Goal: Information Seeking & Learning: Learn about a topic

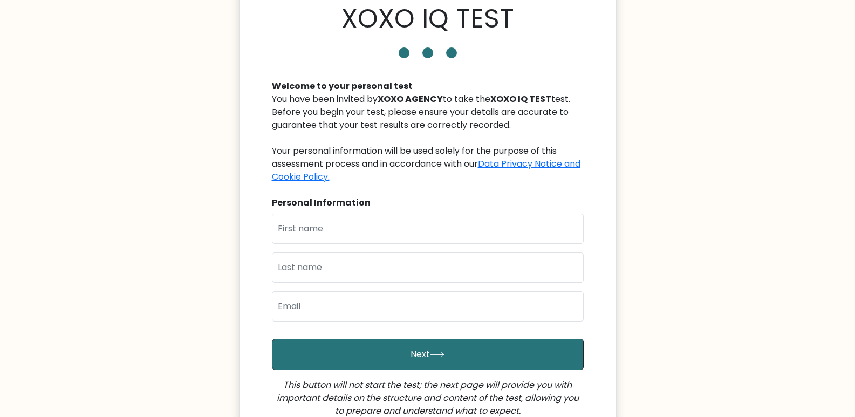
scroll to position [108, 0]
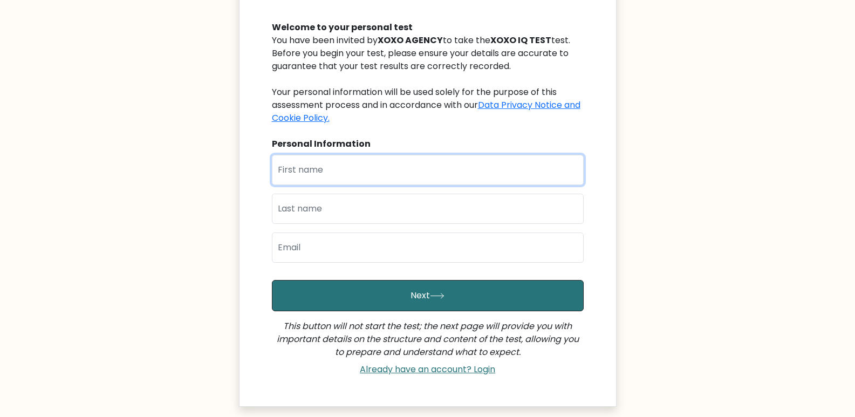
click at [387, 161] on input "text" at bounding box center [428, 170] width 312 height 30
type input "Laureen"
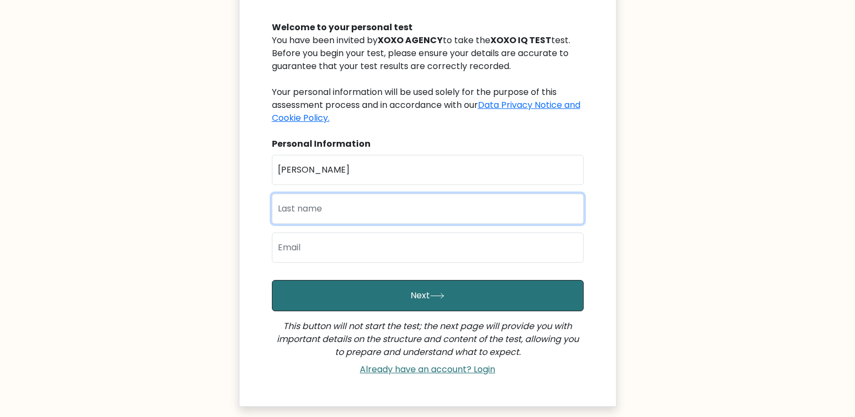
click at [347, 204] on input "text" at bounding box center [428, 209] width 312 height 30
click at [374, 218] on input "text" at bounding box center [428, 209] width 312 height 30
type input "Mercy"
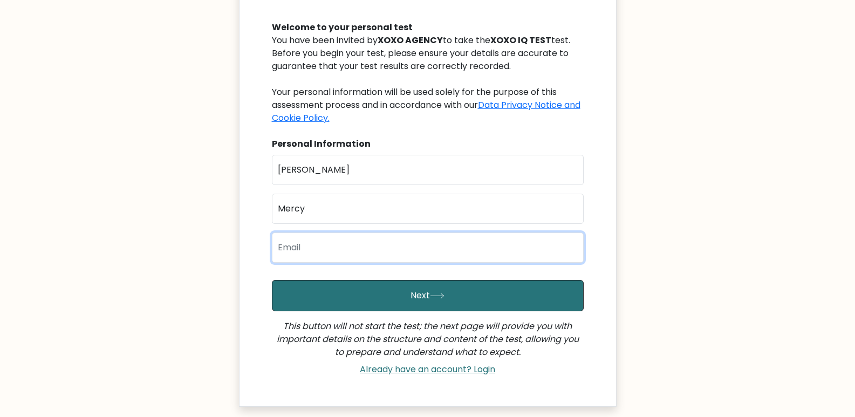
click at [358, 243] on input "email" at bounding box center [428, 247] width 312 height 30
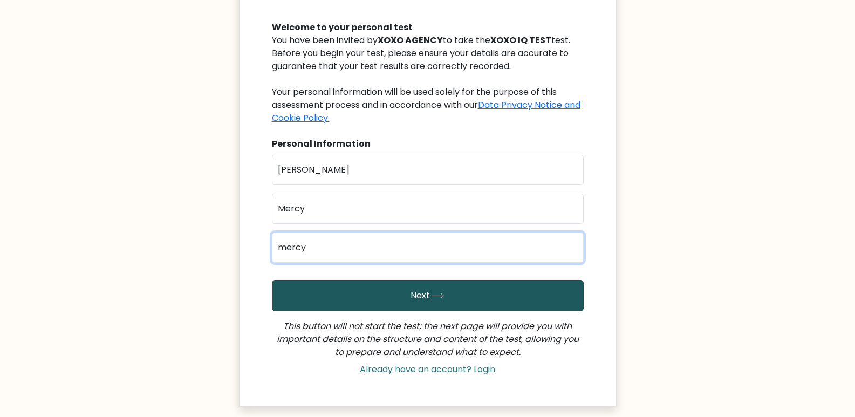
type input "mercyloryn@gmail.com"
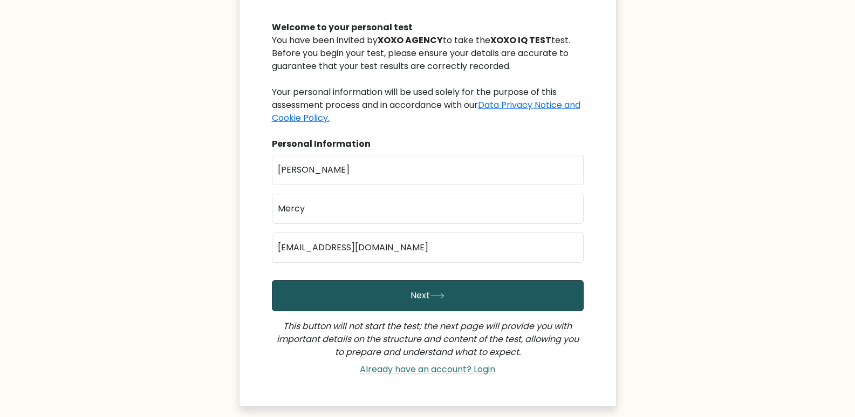
click at [438, 298] on icon "submit" at bounding box center [437, 296] width 15 height 6
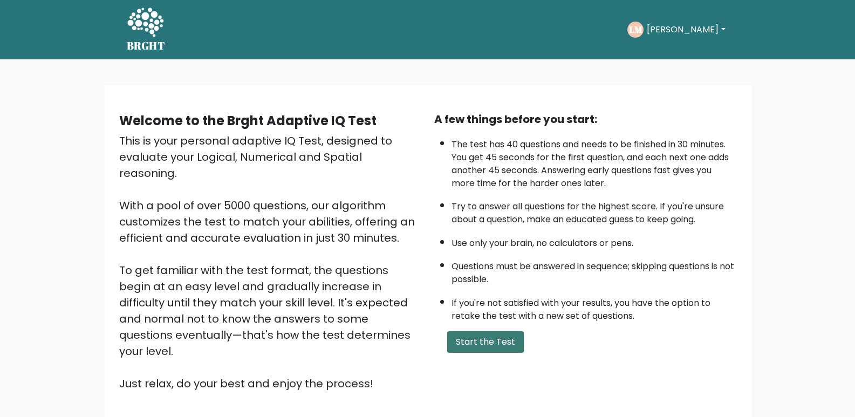
click at [489, 339] on button "Start the Test" at bounding box center [485, 342] width 77 height 22
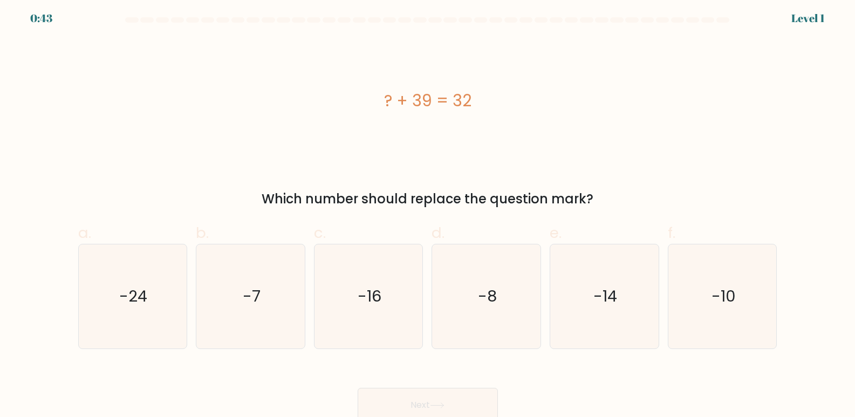
scroll to position [8, 0]
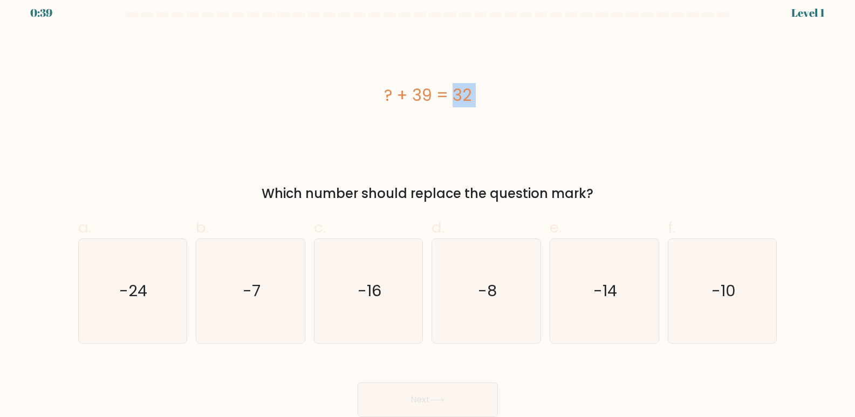
drag, startPoint x: 263, startPoint y: 192, endPoint x: 376, endPoint y: 88, distance: 153.4
click at [376, 88] on div "? + 39 = 32 Which number should replace the question mark?" at bounding box center [428, 118] width 712 height 170
copy div "? + 39 = 32"
drag, startPoint x: 593, startPoint y: 191, endPoint x: 248, endPoint y: 164, distance: 345.6
click at [248, 164] on div "? + 39 = 32 Which number should replace the question mark?" at bounding box center [428, 118] width 712 height 170
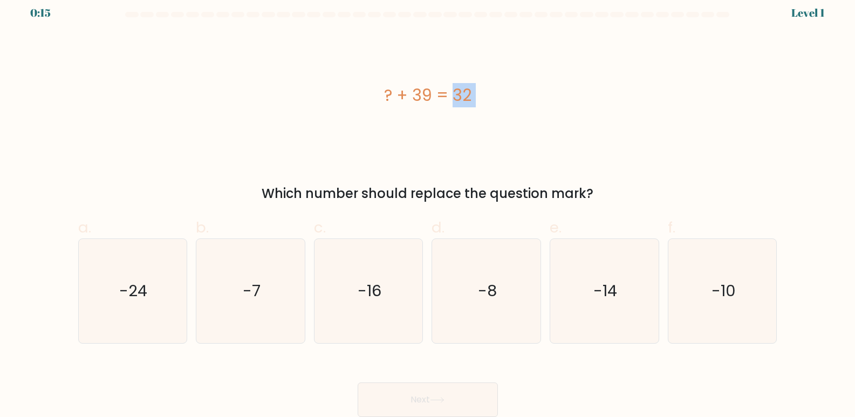
copy div "Which number should replace the question mark?"
click at [368, 287] on text "-16" at bounding box center [369, 291] width 24 height 22
click at [428, 208] on input "c. -16" at bounding box center [428, 204] width 1 height 7
radio input "true"
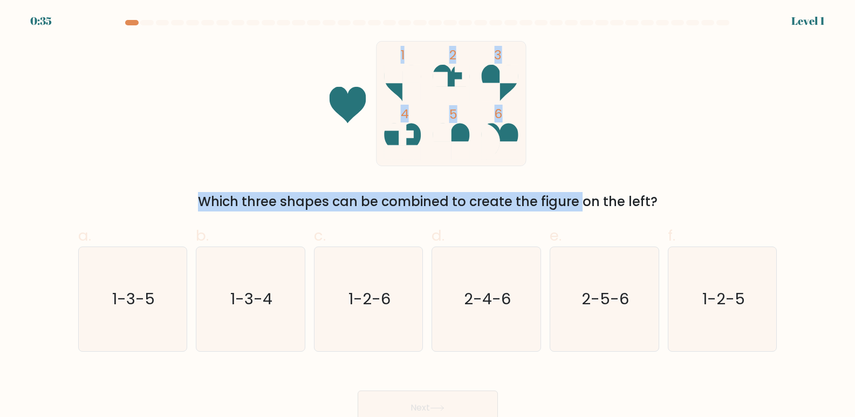
drag, startPoint x: 366, startPoint y: 38, endPoint x: 498, endPoint y: 181, distance: 194.2
click at [498, 181] on form at bounding box center [427, 222] width 855 height 405
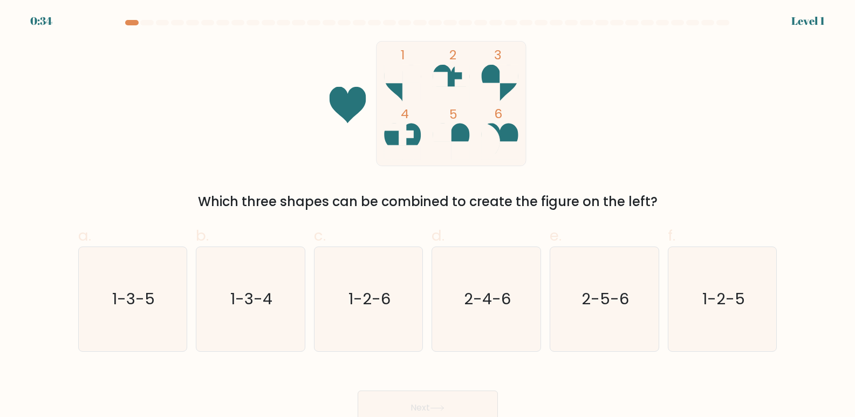
click at [673, 196] on div "Which three shapes can be combined to create the figure on the left?" at bounding box center [428, 201] width 686 height 19
click at [465, 295] on text "2-4-6" at bounding box center [487, 299] width 47 height 22
click at [428, 216] on input "d. 2-4-6" at bounding box center [428, 212] width 1 height 7
radio input "true"
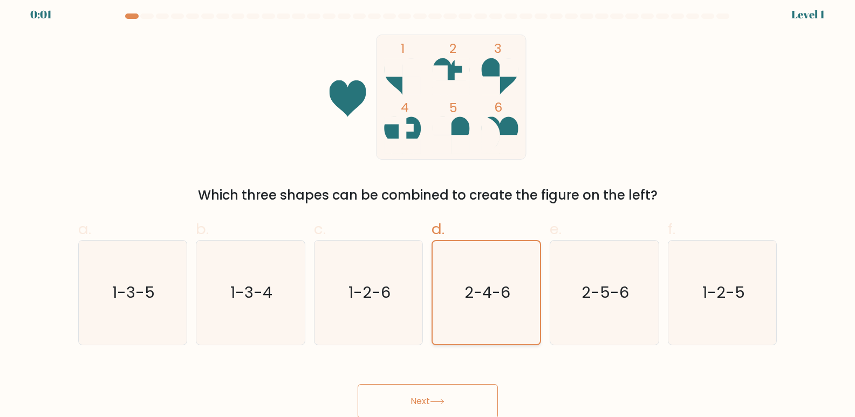
scroll to position [8, 0]
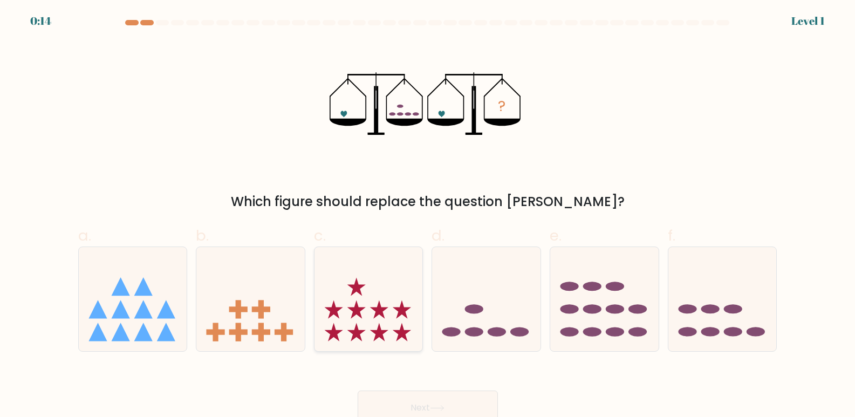
click at [387, 320] on icon at bounding box center [368, 300] width 108 height 90
click at [428, 216] on input "c." at bounding box center [428, 212] width 1 height 7
radio input "true"
click at [500, 319] on icon at bounding box center [486, 300] width 108 height 90
click at [428, 216] on input "d." at bounding box center [428, 212] width 1 height 7
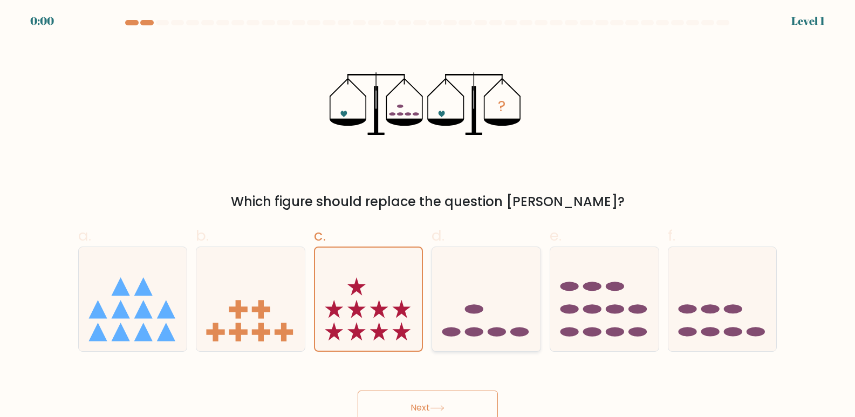
radio input "true"
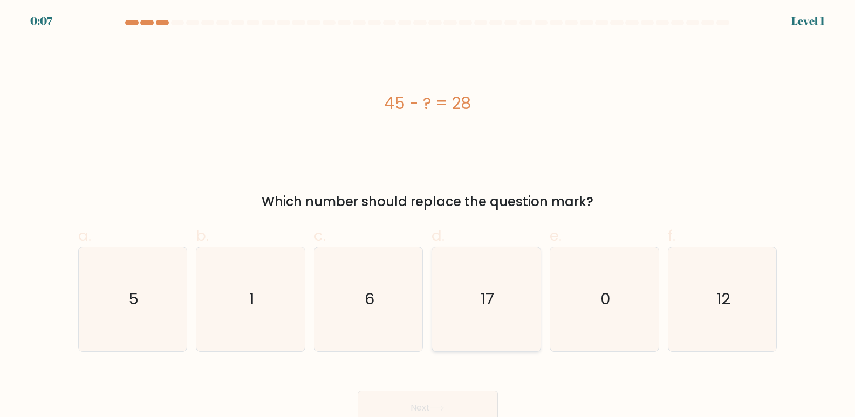
click at [479, 291] on icon "17" at bounding box center [486, 299] width 104 height 104
click at [428, 216] on input "d. 17" at bounding box center [428, 212] width 1 height 7
radio input "true"
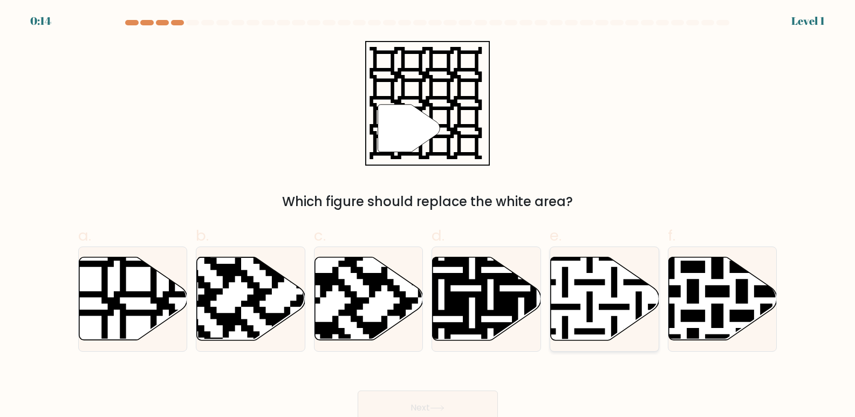
click at [589, 278] on icon at bounding box center [605, 298] width 108 height 83
click at [428, 216] on input "e." at bounding box center [428, 212] width 1 height 7
radio input "true"
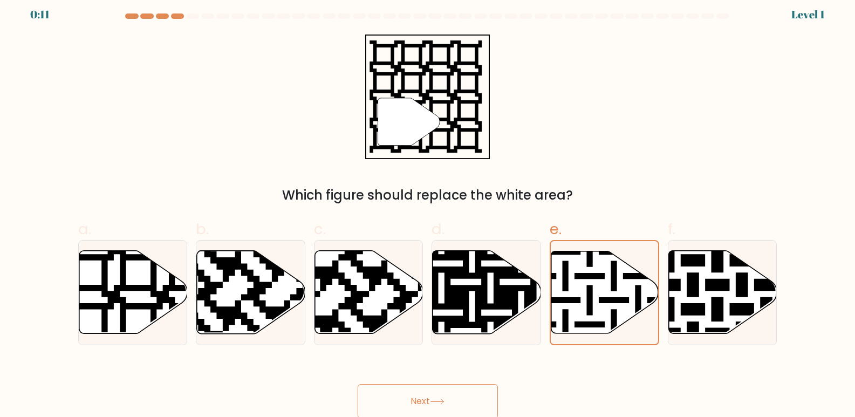
scroll to position [8, 0]
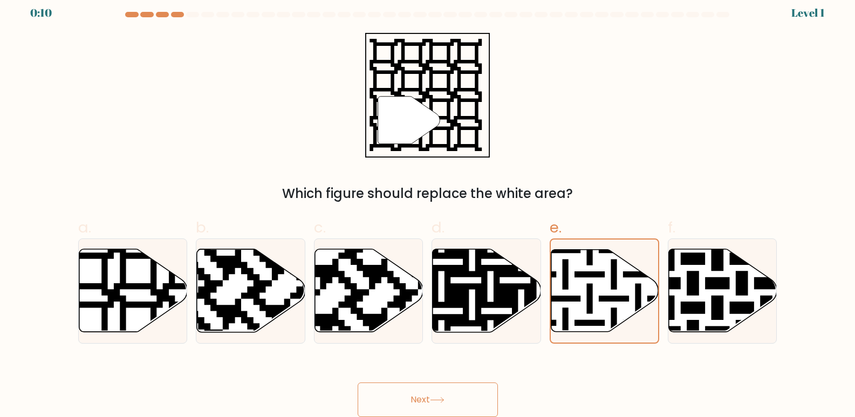
click at [439, 403] on icon at bounding box center [437, 400] width 15 height 6
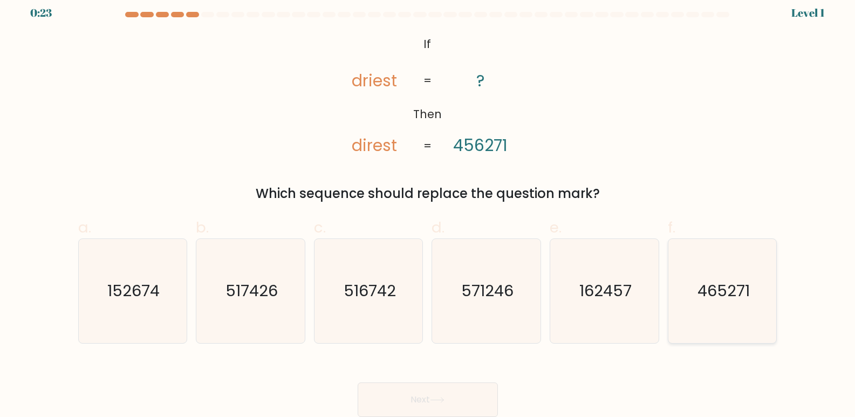
click at [735, 317] on icon "465271" at bounding box center [722, 291] width 104 height 104
click at [428, 208] on input "f. 465271" at bounding box center [428, 204] width 1 height 7
radio input "true"
click at [436, 390] on button "Next" at bounding box center [427, 399] width 140 height 35
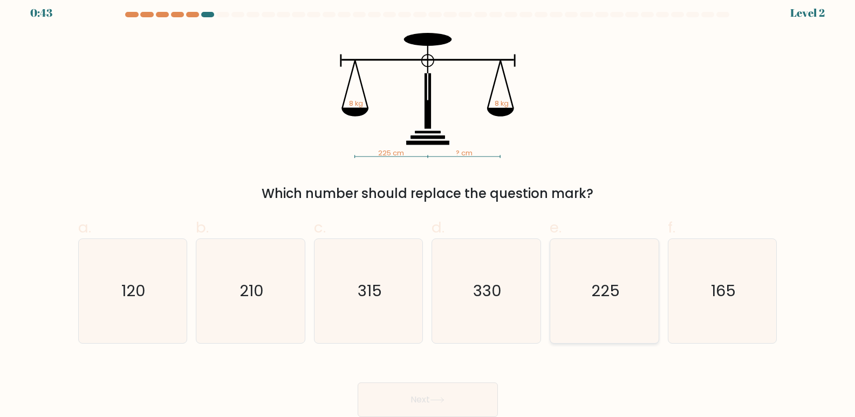
click at [597, 274] on icon "225" at bounding box center [604, 291] width 104 height 104
click at [428, 208] on input "e. 225" at bounding box center [428, 204] width 1 height 7
radio input "true"
click at [429, 396] on button "Next" at bounding box center [427, 399] width 140 height 35
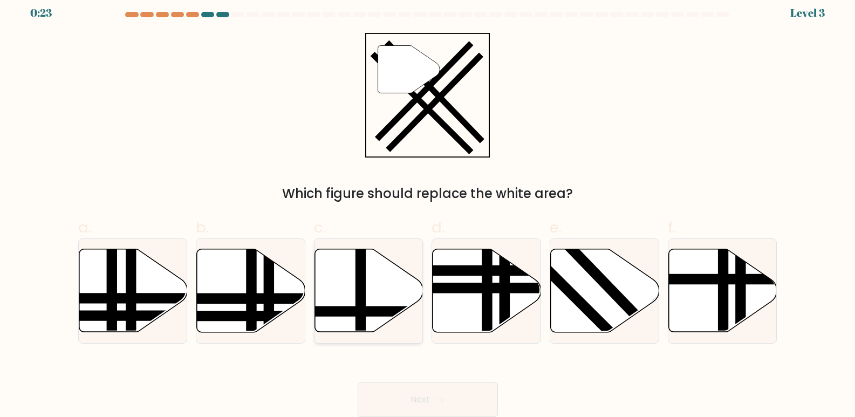
click at [361, 300] on line at bounding box center [361, 247] width 0 height 218
click at [428, 208] on input "c." at bounding box center [428, 204] width 1 height 7
radio input "true"
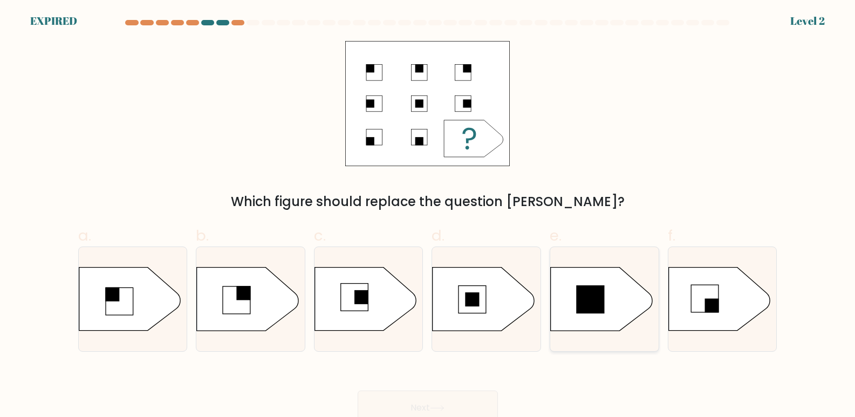
click at [605, 291] on icon at bounding box center [601, 298] width 101 height 63
click at [428, 216] on input "e." at bounding box center [428, 212] width 1 height 7
radio input "true"
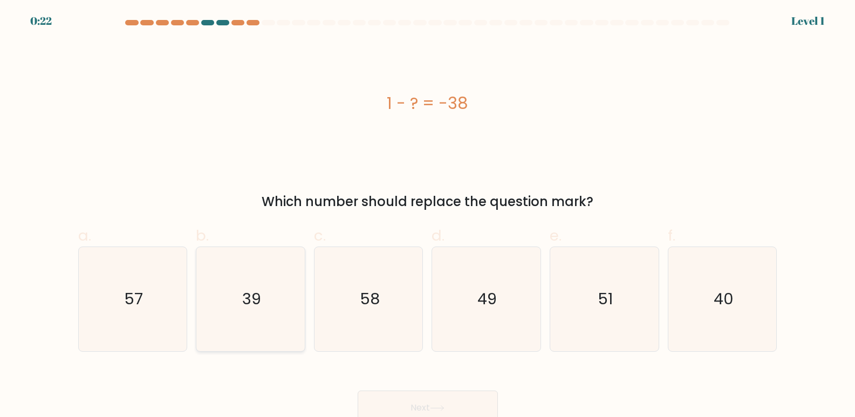
click at [251, 302] on text "39" at bounding box center [251, 299] width 19 height 22
click at [428, 216] on input "b. 39" at bounding box center [428, 212] width 1 height 7
radio input "true"
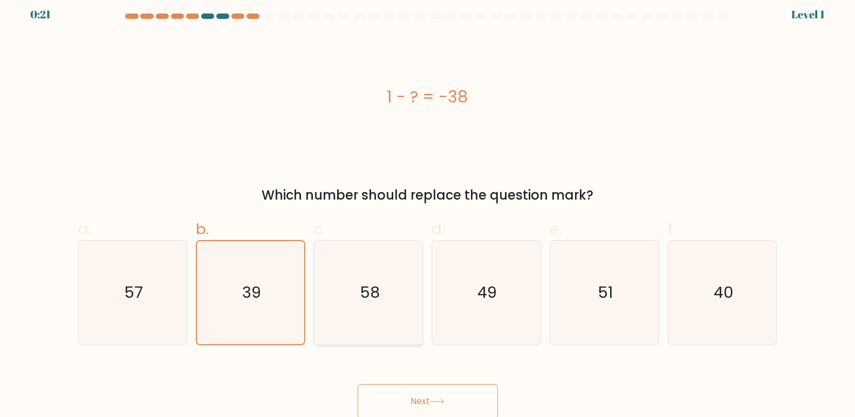
scroll to position [8, 0]
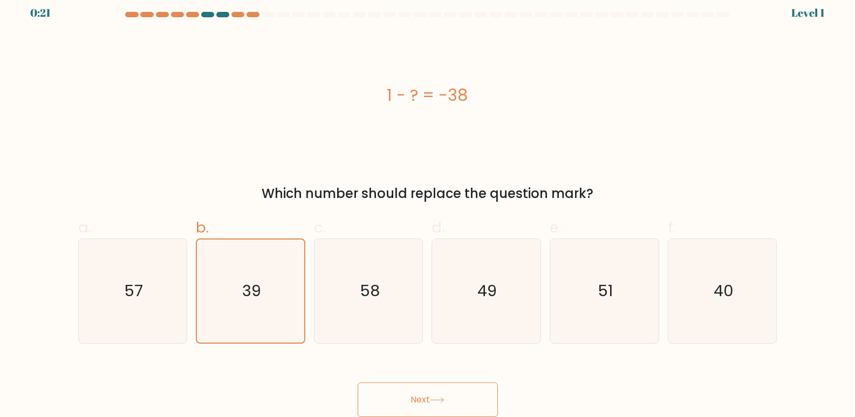
click at [426, 394] on button "Next" at bounding box center [427, 399] width 140 height 35
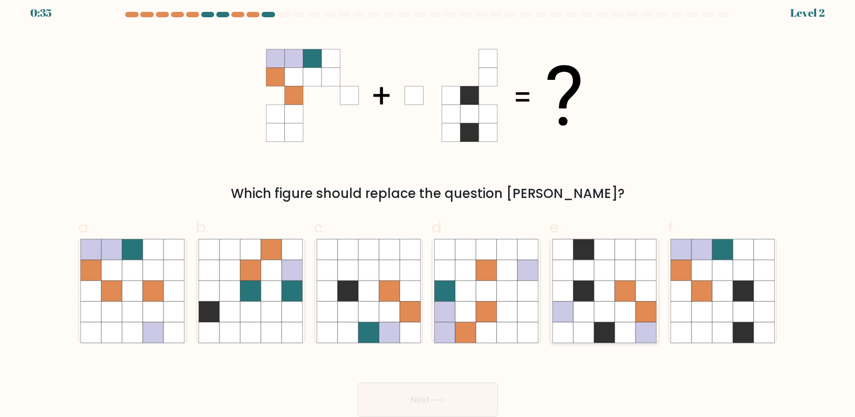
click at [630, 314] on icon at bounding box center [625, 311] width 20 height 20
click at [428, 208] on input "e." at bounding box center [428, 204] width 1 height 7
radio input "true"
click at [422, 400] on button "Next" at bounding box center [427, 399] width 140 height 35
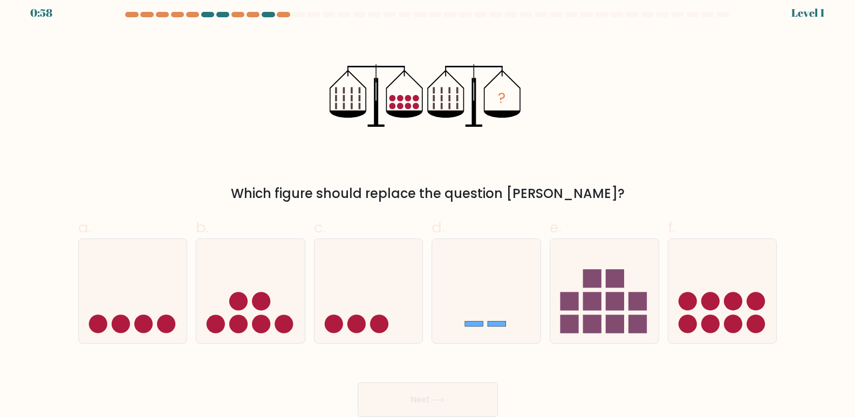
click at [550, 222] on span "e." at bounding box center [555, 227] width 12 height 21
click at [428, 208] on input "e." at bounding box center [428, 204] width 1 height 7
radio input "true"
click at [618, 299] on rect at bounding box center [615, 301] width 18 height 18
click at [428, 208] on input "e." at bounding box center [428, 204] width 1 height 7
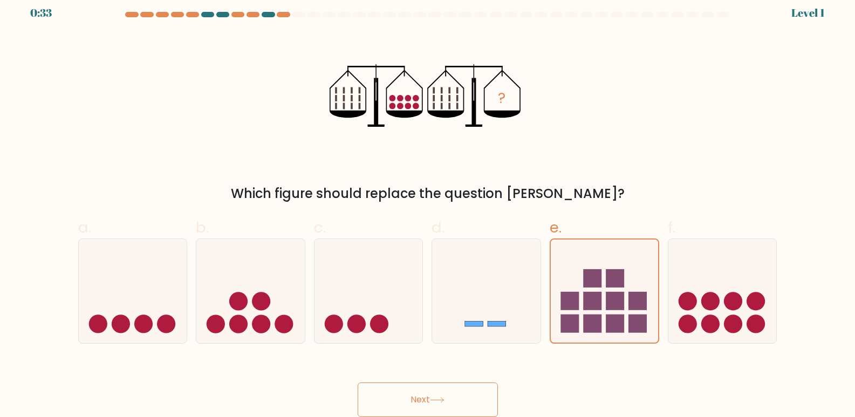
click at [444, 398] on icon at bounding box center [437, 400] width 15 height 6
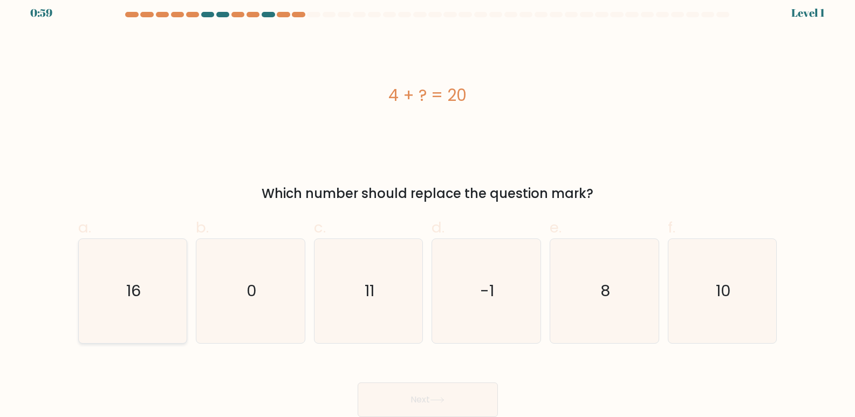
click at [153, 286] on icon "16" at bounding box center [132, 291] width 104 height 104
click at [428, 208] on input "a. 16" at bounding box center [428, 204] width 1 height 7
radio input "true"
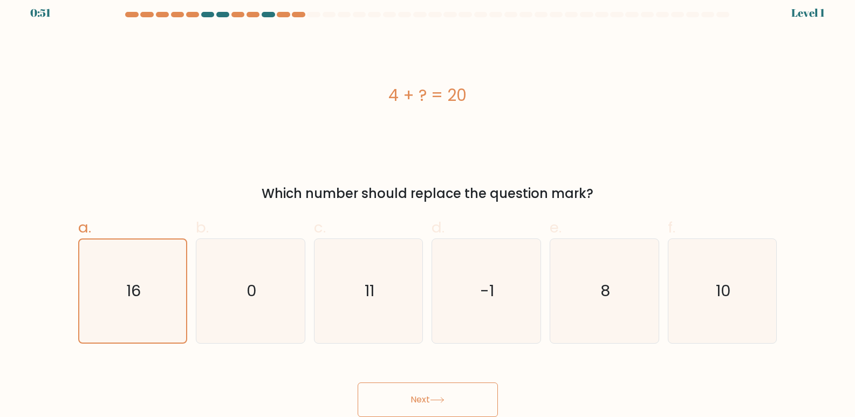
click at [417, 395] on button "Next" at bounding box center [427, 399] width 140 height 35
click at [444, 401] on icon at bounding box center [437, 400] width 15 height 6
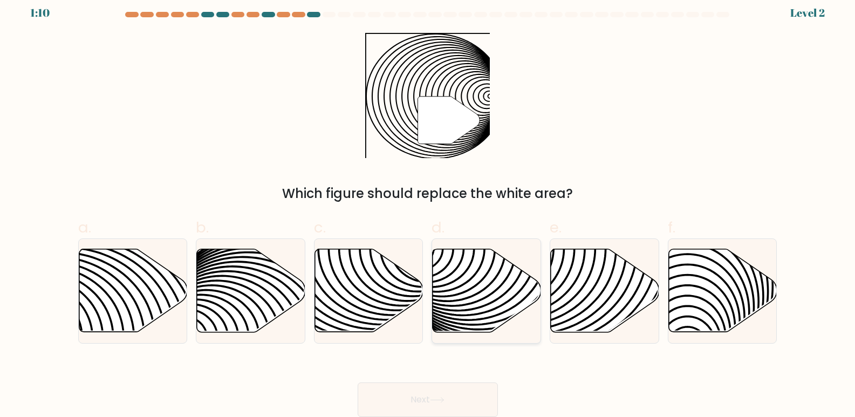
click at [519, 310] on icon at bounding box center [486, 290] width 108 height 83
click at [428, 208] on input "d." at bounding box center [428, 204] width 1 height 7
radio input "true"
click at [444, 395] on button "Next" at bounding box center [427, 399] width 140 height 35
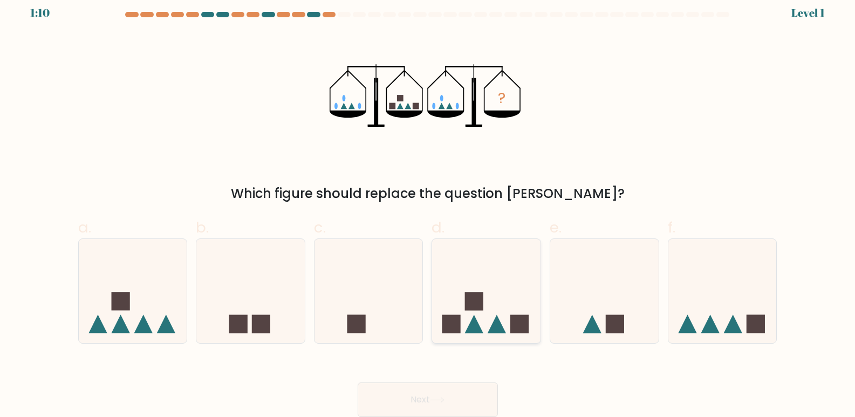
click at [492, 301] on icon at bounding box center [486, 291] width 108 height 90
click at [428, 208] on input "d." at bounding box center [428, 204] width 1 height 7
radio input "true"
click at [444, 398] on icon at bounding box center [437, 400] width 15 height 6
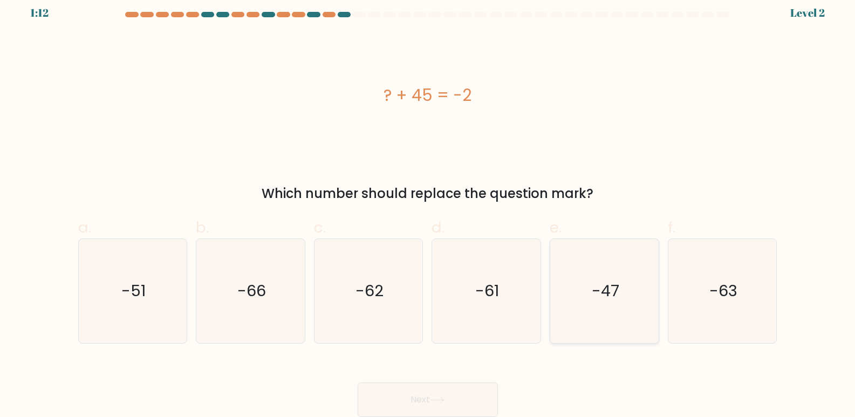
click at [594, 297] on text "-47" at bounding box center [605, 291] width 27 height 22
click at [428, 208] on input "e. -47" at bounding box center [428, 204] width 1 height 7
radio input "true"
click at [448, 402] on button "Next" at bounding box center [427, 399] width 140 height 35
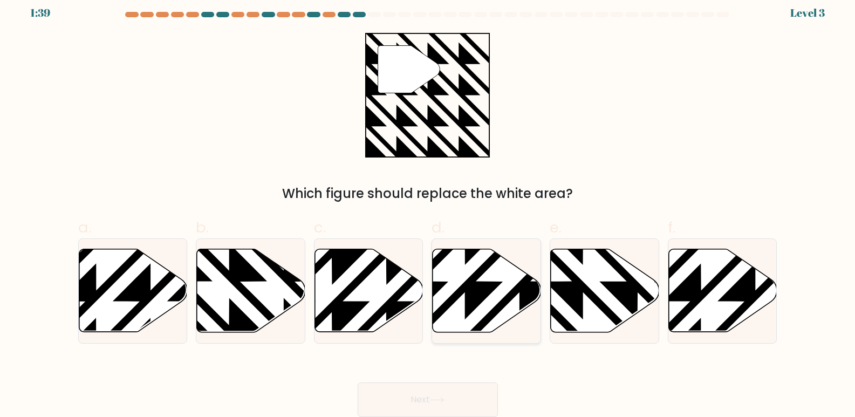
click at [535, 264] on icon at bounding box center [486, 291] width 108 height 85
click at [428, 208] on input "d." at bounding box center [428, 204] width 1 height 7
radio input "true"
click at [512, 266] on icon at bounding box center [486, 291] width 107 height 82
click at [428, 208] on input "d." at bounding box center [428, 204] width 1 height 7
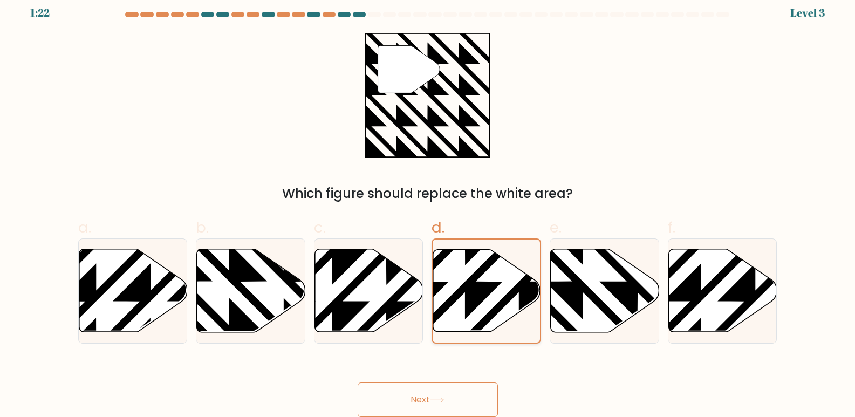
click at [495, 288] on icon at bounding box center [519, 336] width 216 height 216
click at [428, 208] on input "d." at bounding box center [428, 204] width 1 height 7
click at [572, 298] on icon at bounding box center [637, 336] width 218 height 218
click at [428, 208] on input "e." at bounding box center [428, 204] width 1 height 7
radio input "true"
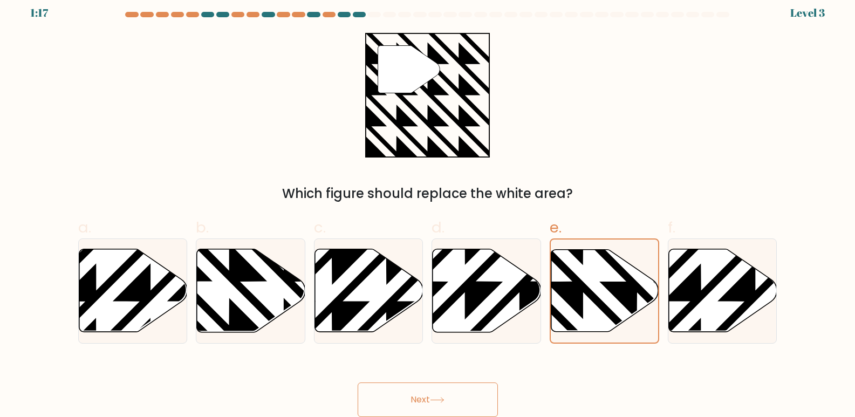
click at [435, 395] on button "Next" at bounding box center [427, 399] width 140 height 35
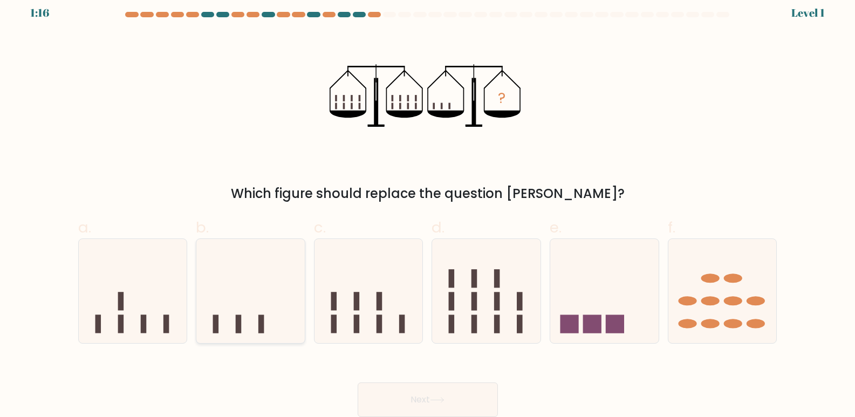
click at [263, 327] on rect at bounding box center [261, 323] width 6 height 18
click at [428, 208] on input "b." at bounding box center [428, 204] width 1 height 7
radio input "true"
click at [459, 393] on button "Next" at bounding box center [427, 399] width 140 height 35
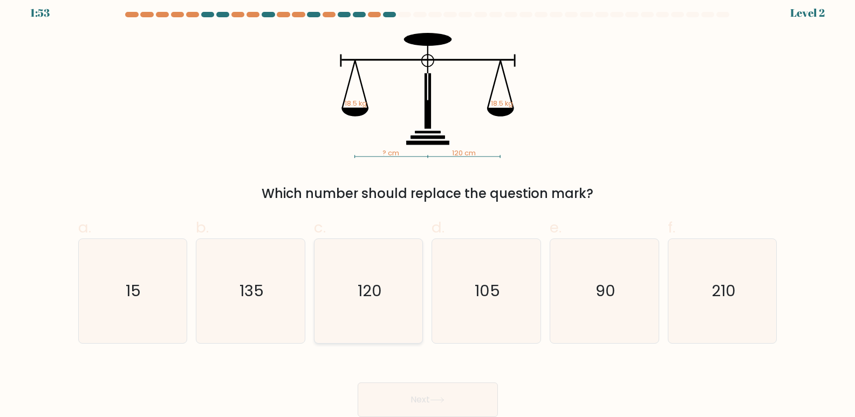
click at [392, 282] on icon "120" at bounding box center [369, 291] width 104 height 104
click at [428, 208] on input "c. 120" at bounding box center [428, 204] width 1 height 7
radio input "true"
click at [437, 391] on button "Next" at bounding box center [427, 399] width 140 height 35
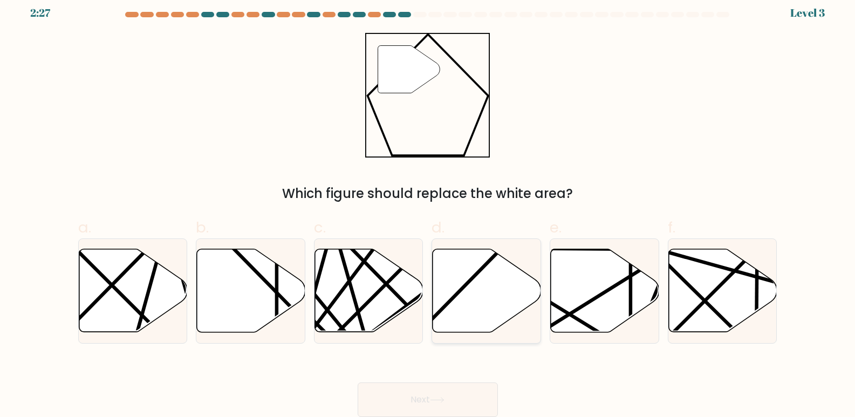
click at [481, 294] on icon at bounding box center [486, 290] width 108 height 83
click at [428, 208] on input "d." at bounding box center [428, 204] width 1 height 7
radio input "true"
click at [460, 401] on button "Next" at bounding box center [427, 399] width 140 height 35
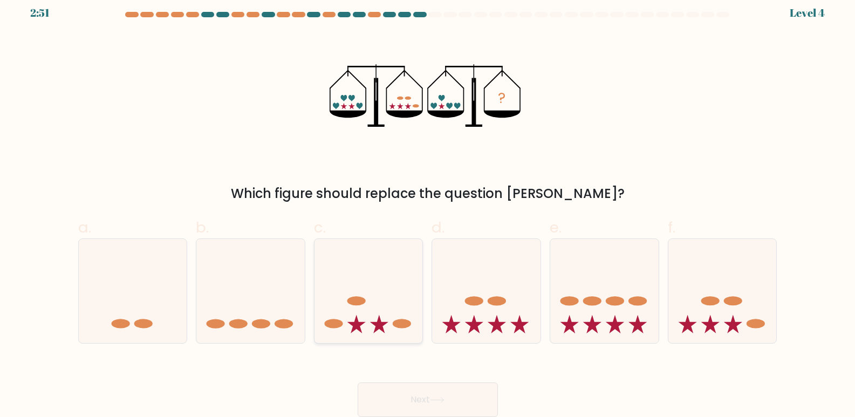
click at [384, 264] on icon at bounding box center [368, 291] width 108 height 90
click at [428, 208] on input "c." at bounding box center [428, 204] width 1 height 7
radio input "true"
click at [418, 398] on button "Next" at bounding box center [427, 399] width 140 height 35
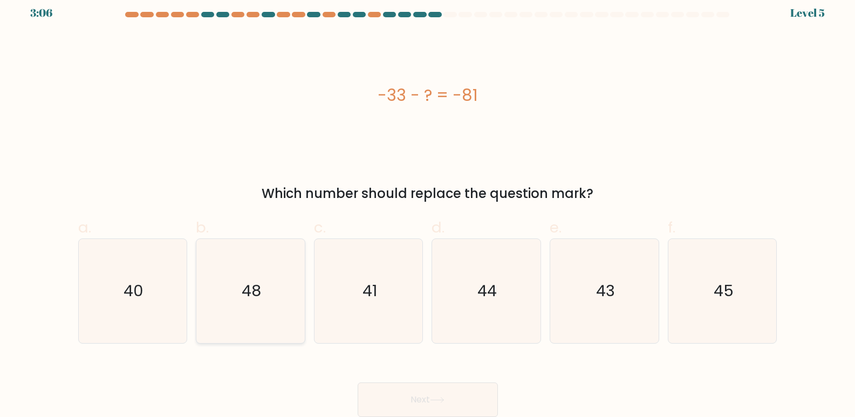
click at [235, 272] on icon "48" at bounding box center [250, 291] width 104 height 104
click at [428, 208] on input "b. 48" at bounding box center [428, 204] width 1 height 7
radio input "true"
click at [405, 401] on button "Next" at bounding box center [427, 399] width 140 height 35
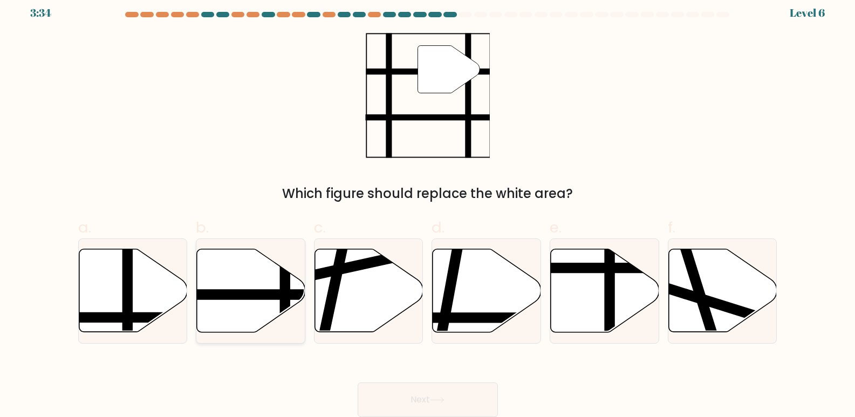
click at [257, 294] on line at bounding box center [215, 294] width 218 height 0
click at [428, 208] on input "b." at bounding box center [428, 204] width 1 height 7
radio input "true"
click at [443, 405] on button "Next" at bounding box center [427, 399] width 140 height 35
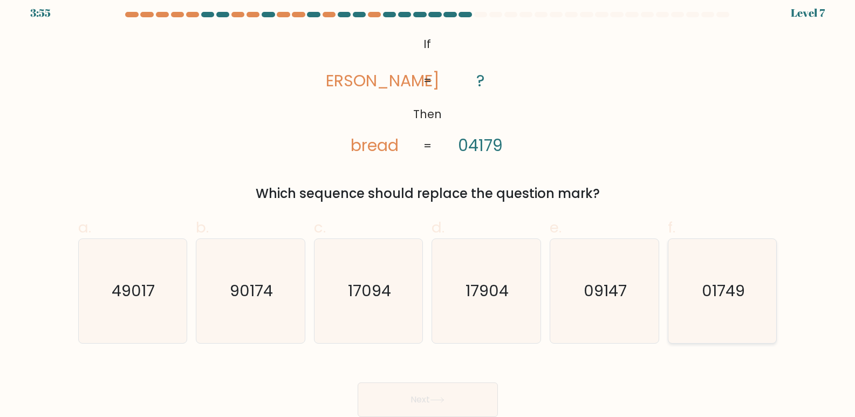
click at [705, 290] on text "01749" at bounding box center [723, 291] width 43 height 22
click at [428, 208] on input "f. 01749" at bounding box center [428, 204] width 1 height 7
radio input "true"
click at [416, 398] on button "Next" at bounding box center [427, 399] width 140 height 35
click at [428, 395] on button "Next" at bounding box center [427, 399] width 140 height 35
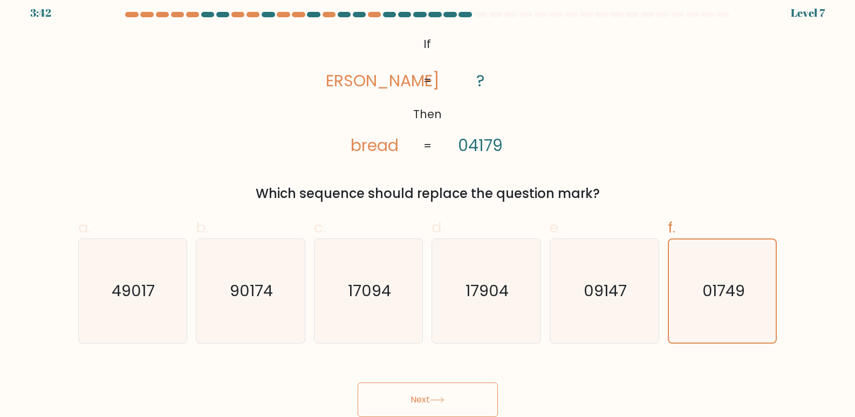
click at [443, 401] on icon at bounding box center [437, 400] width 15 height 6
click at [420, 398] on button "Next" at bounding box center [427, 399] width 140 height 35
click at [423, 396] on button "Next" at bounding box center [427, 399] width 140 height 35
click at [438, 394] on button "Next" at bounding box center [427, 399] width 140 height 35
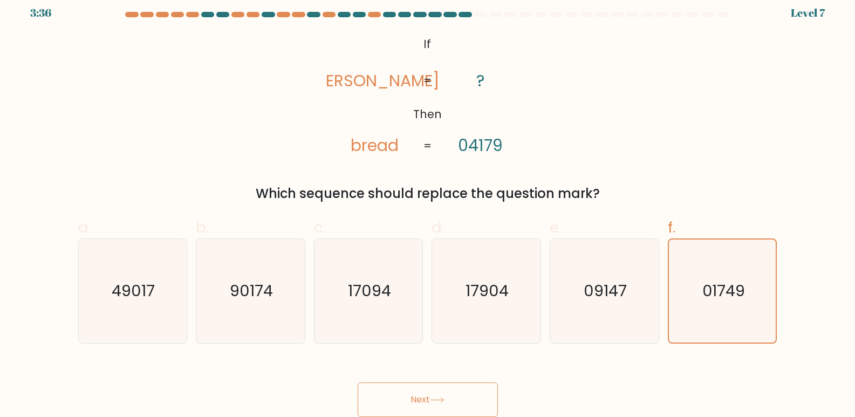
click at [440, 399] on icon at bounding box center [437, 400] width 15 height 6
click at [438, 400] on icon at bounding box center [437, 400] width 15 height 6
click at [436, 401] on icon at bounding box center [437, 400] width 15 height 6
click at [435, 402] on icon at bounding box center [437, 400] width 15 height 6
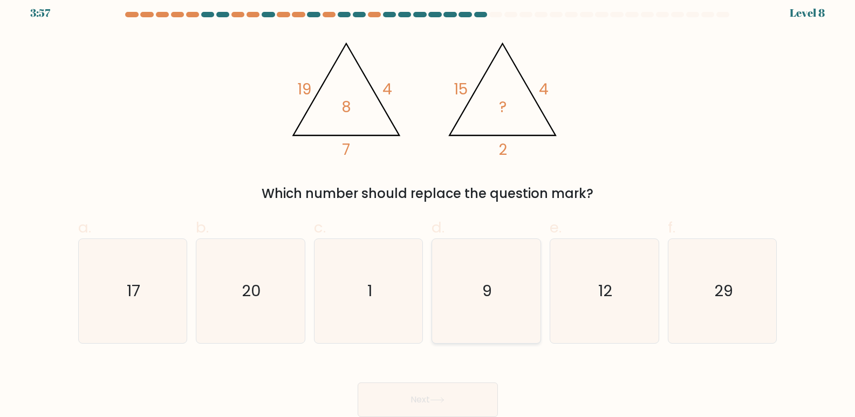
click at [471, 299] on icon "9" at bounding box center [486, 291] width 104 height 104
click at [428, 208] on input "d. 9" at bounding box center [428, 204] width 1 height 7
radio input "true"
click at [444, 401] on icon at bounding box center [437, 400] width 15 height 6
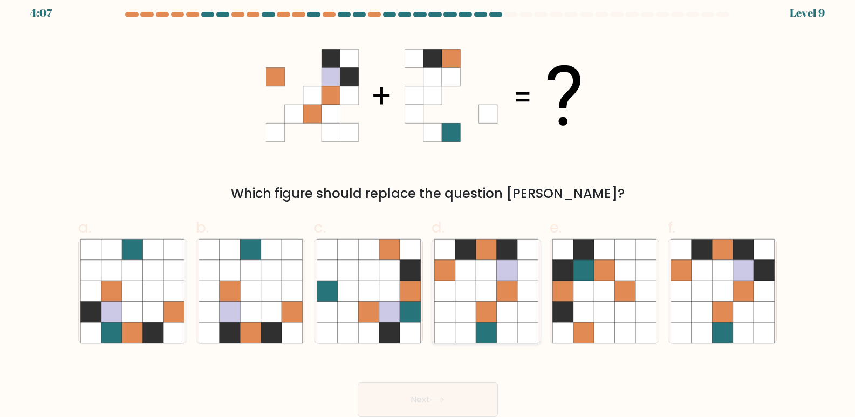
click at [499, 302] on icon at bounding box center [507, 311] width 20 height 20
click at [428, 208] on input "d." at bounding box center [428, 204] width 1 height 7
radio input "true"
click at [452, 402] on button "Next" at bounding box center [427, 399] width 140 height 35
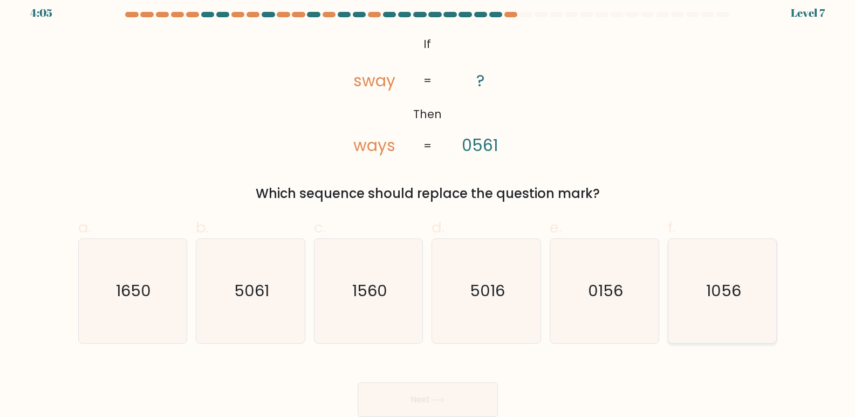
click at [728, 272] on icon "1056" at bounding box center [722, 291] width 104 height 104
click at [428, 208] on input "f. 1056" at bounding box center [428, 204] width 1 height 7
radio input "true"
click at [429, 402] on button "Next" at bounding box center [427, 399] width 140 height 35
click at [434, 401] on icon at bounding box center [437, 400] width 15 height 6
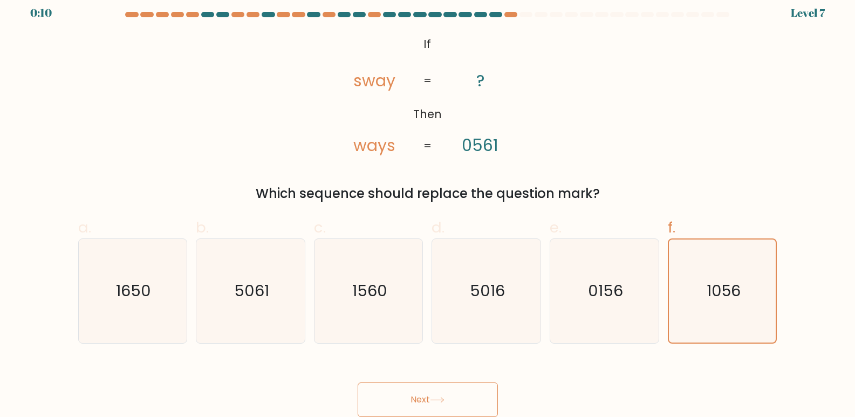
click at [436, 403] on icon at bounding box center [437, 400] width 15 height 6
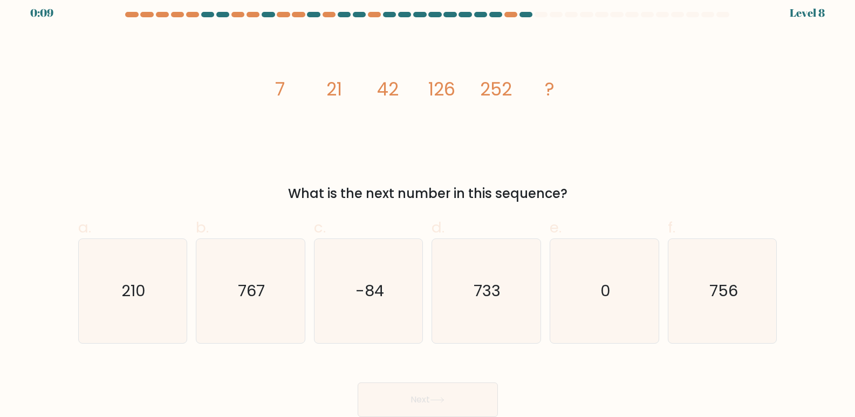
click at [439, 398] on icon at bounding box center [437, 400] width 15 height 6
click at [714, 273] on icon "756" at bounding box center [722, 291] width 104 height 104
click at [428, 208] on input "f. 756" at bounding box center [428, 204] width 1 height 7
radio input "true"
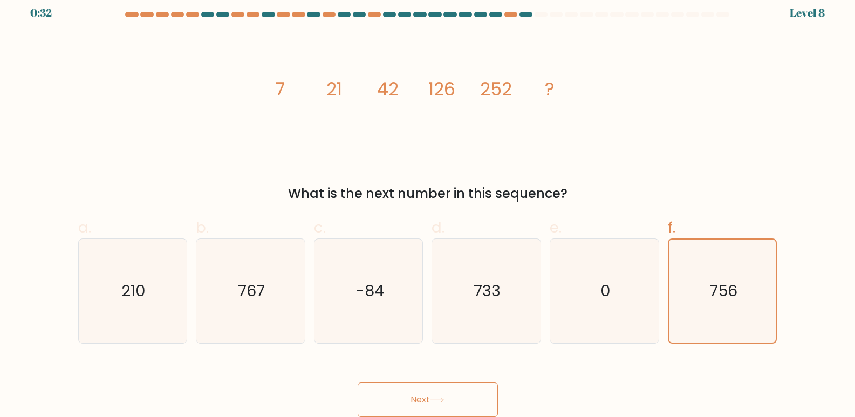
click at [426, 395] on button "Next" at bounding box center [427, 399] width 140 height 35
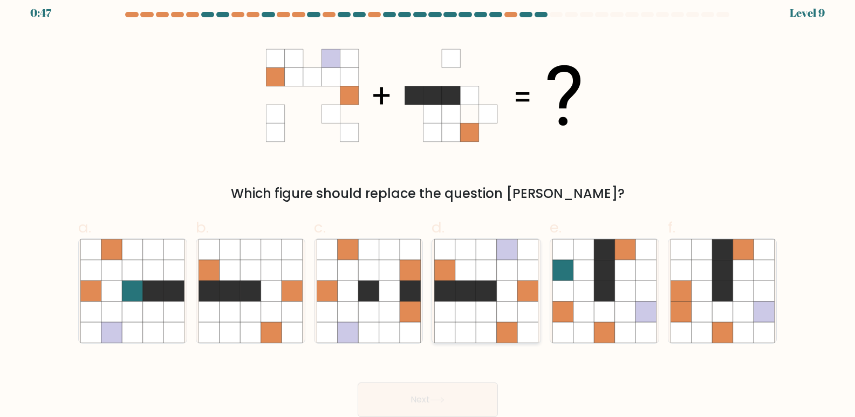
click at [484, 277] on icon at bounding box center [486, 270] width 20 height 20
click at [428, 208] on input "d." at bounding box center [428, 204] width 1 height 7
radio input "true"
click at [445, 391] on button "Next" at bounding box center [427, 399] width 140 height 35
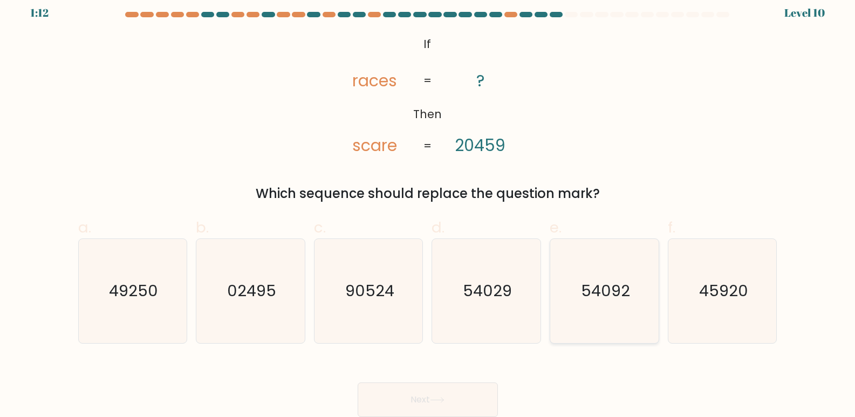
click at [598, 293] on text "54092" at bounding box center [605, 291] width 49 height 22
click at [428, 208] on input "e. 54092" at bounding box center [428, 204] width 1 height 7
radio input "true"
click at [443, 395] on button "Next" at bounding box center [427, 399] width 140 height 35
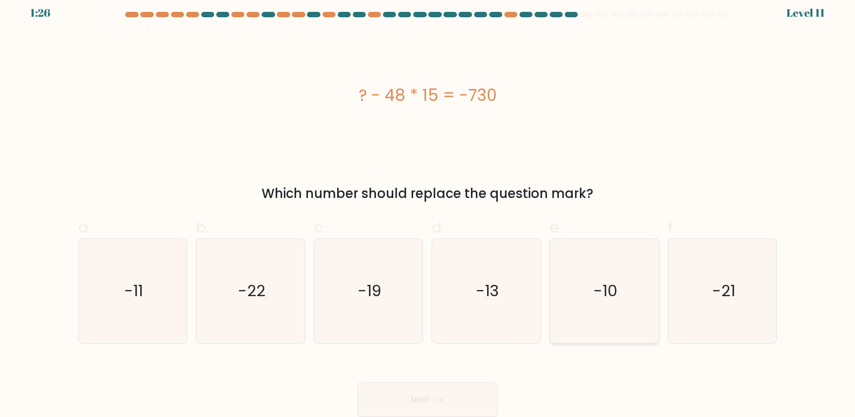
click at [592, 298] on icon "-10" at bounding box center [604, 291] width 104 height 104
click at [428, 208] on input "e. -10" at bounding box center [428, 204] width 1 height 7
radio input "true"
click at [433, 400] on icon at bounding box center [437, 400] width 15 height 6
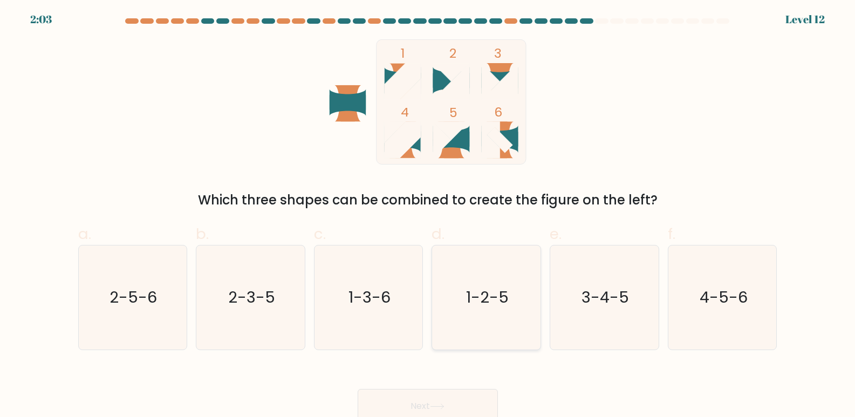
scroll to position [0, 0]
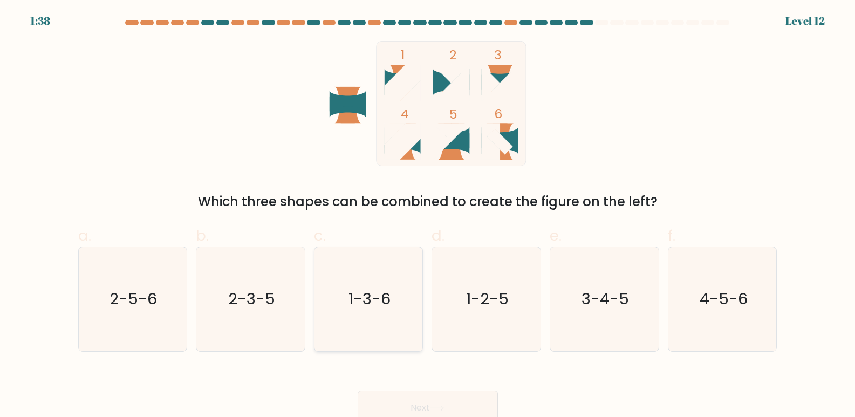
click at [361, 320] on icon "1-3-6" at bounding box center [369, 299] width 104 height 104
click at [428, 216] on input "c. 1-3-6" at bounding box center [428, 212] width 1 height 7
radio input "true"
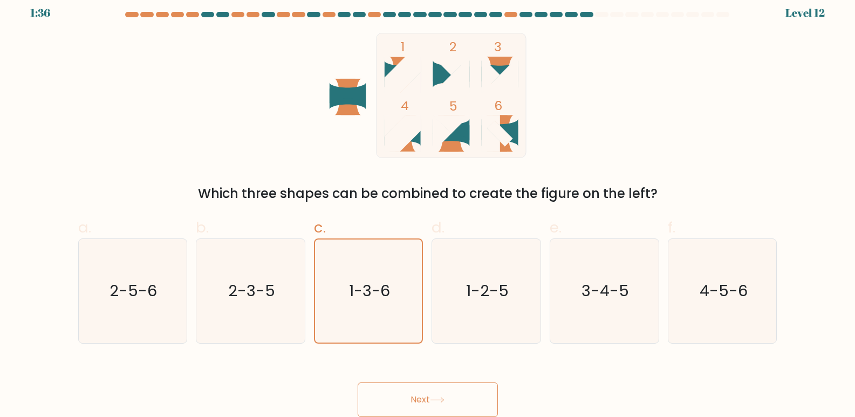
click at [411, 389] on button "Next" at bounding box center [427, 399] width 140 height 35
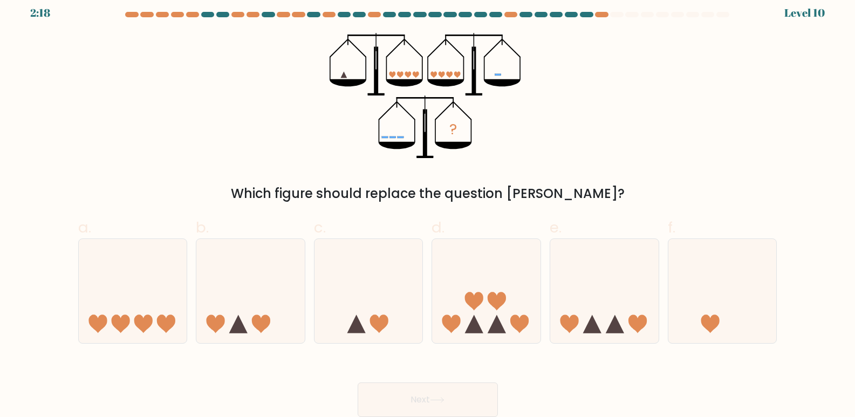
click at [411, 389] on button "Next" at bounding box center [427, 399] width 140 height 35
click at [128, 274] on icon at bounding box center [133, 291] width 108 height 90
click at [428, 208] on input "a." at bounding box center [428, 204] width 1 height 7
radio input "true"
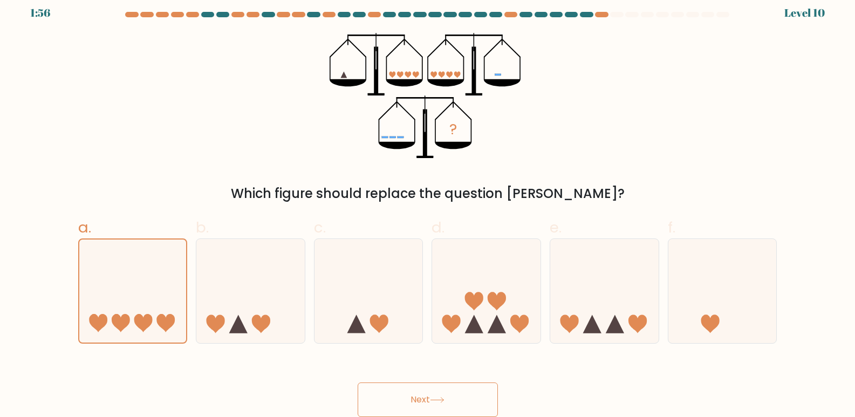
click at [434, 398] on icon at bounding box center [437, 400] width 15 height 6
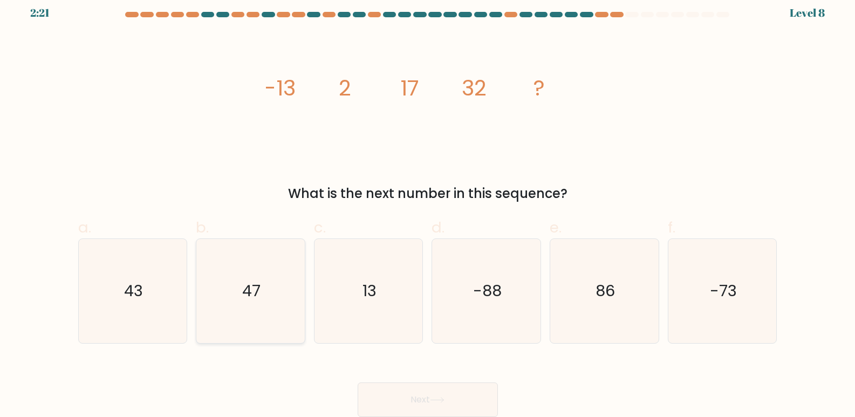
click at [254, 276] on icon "47" at bounding box center [250, 291] width 104 height 104
click at [428, 208] on input "b. 47" at bounding box center [428, 204] width 1 height 7
radio input "true"
click at [437, 391] on button "Next" at bounding box center [427, 399] width 140 height 35
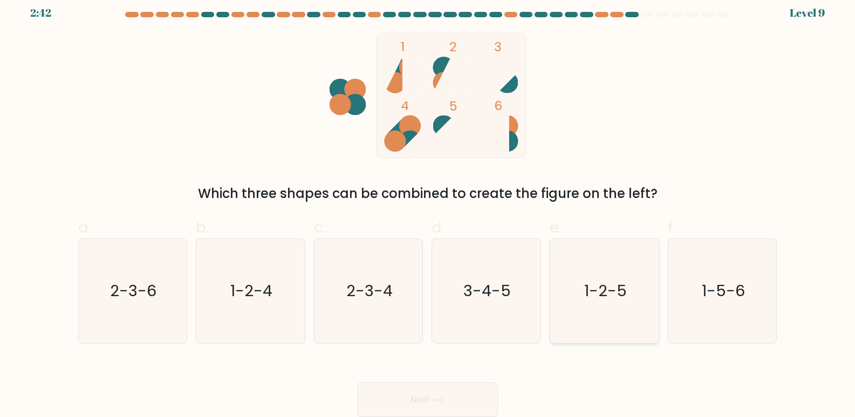
click at [609, 285] on text "1-2-5" at bounding box center [605, 291] width 43 height 22
click at [428, 208] on input "e. 1-2-5" at bounding box center [428, 204] width 1 height 7
radio input "true"
click at [438, 398] on icon at bounding box center [437, 400] width 15 height 6
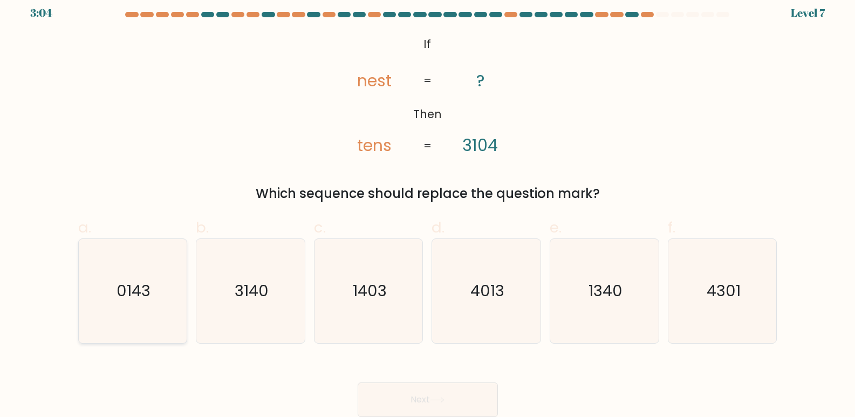
click at [130, 301] on text "0143" at bounding box center [133, 291] width 34 height 22
click at [428, 208] on input "a. 0143" at bounding box center [428, 204] width 1 height 7
radio input "true"
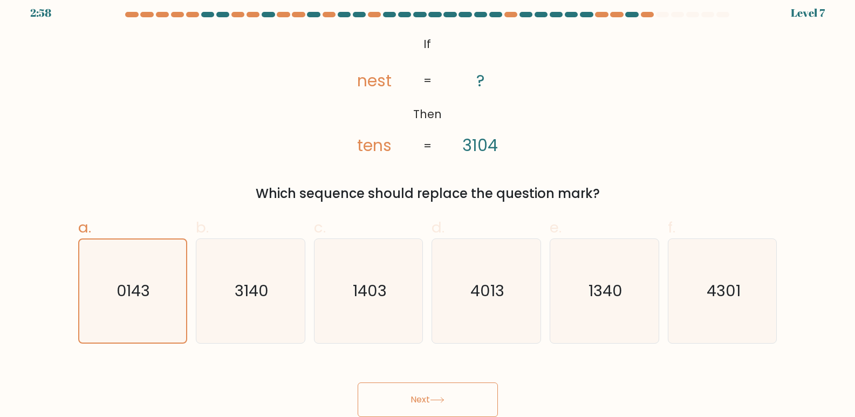
click at [441, 397] on icon at bounding box center [437, 400] width 15 height 6
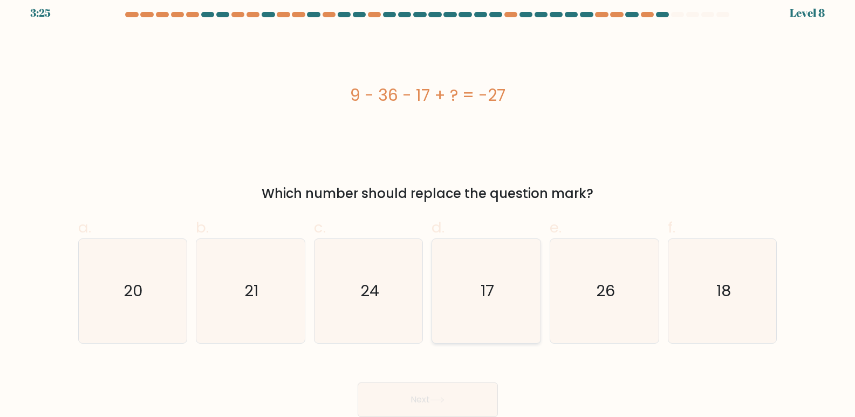
click at [482, 275] on icon "17" at bounding box center [486, 291] width 104 height 104
click at [428, 208] on input "d. 17" at bounding box center [428, 204] width 1 height 7
radio input "true"
click at [446, 396] on button "Next" at bounding box center [427, 399] width 140 height 35
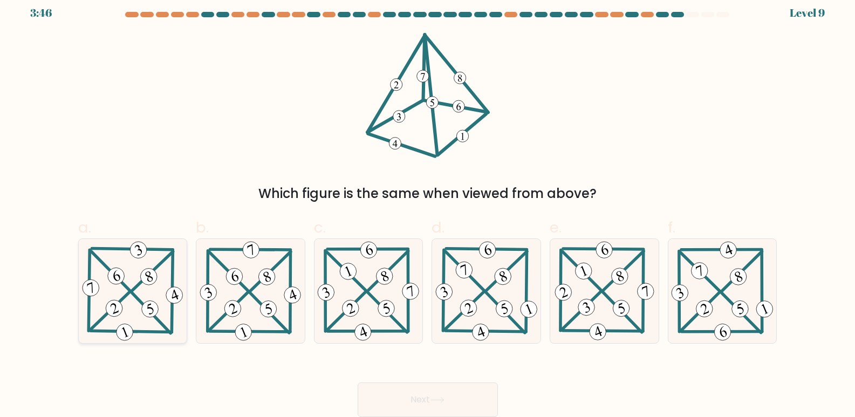
click at [133, 292] on icon at bounding box center [133, 291] width 106 height 104
click at [428, 208] on input "a." at bounding box center [428, 204] width 1 height 7
radio input "true"
click at [421, 404] on button "Next" at bounding box center [427, 399] width 140 height 35
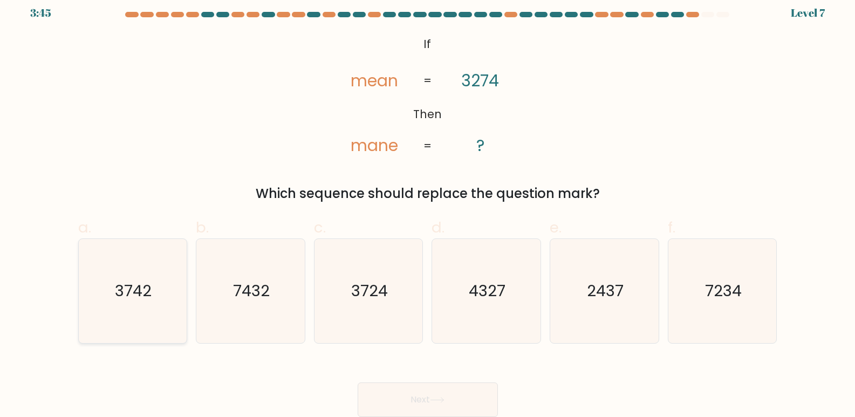
click at [149, 316] on icon "3742" at bounding box center [132, 291] width 104 height 104
click at [428, 208] on input "a. 3742" at bounding box center [428, 204] width 1 height 7
radio input "true"
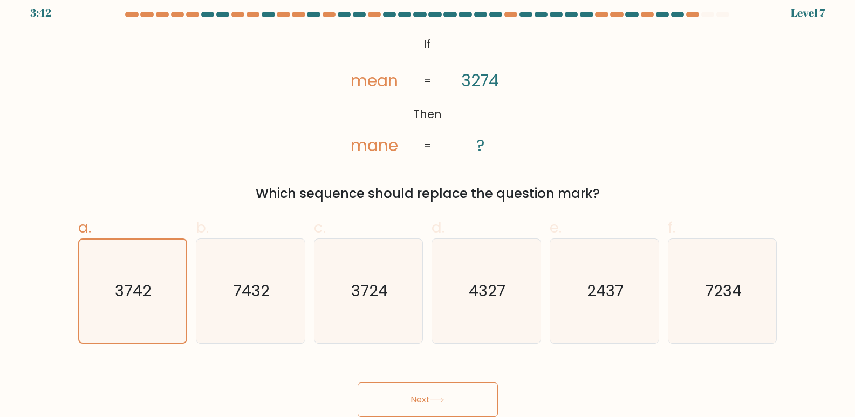
click at [438, 395] on button "Next" at bounding box center [427, 399] width 140 height 35
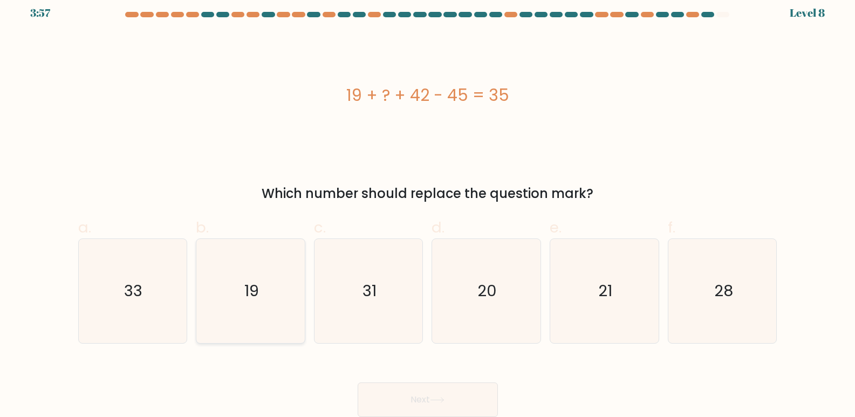
click at [252, 296] on text "19" at bounding box center [251, 291] width 15 height 22
click at [428, 208] on input "b. 19" at bounding box center [428, 204] width 1 height 7
radio input "true"
click at [442, 394] on button "Next" at bounding box center [427, 399] width 140 height 35
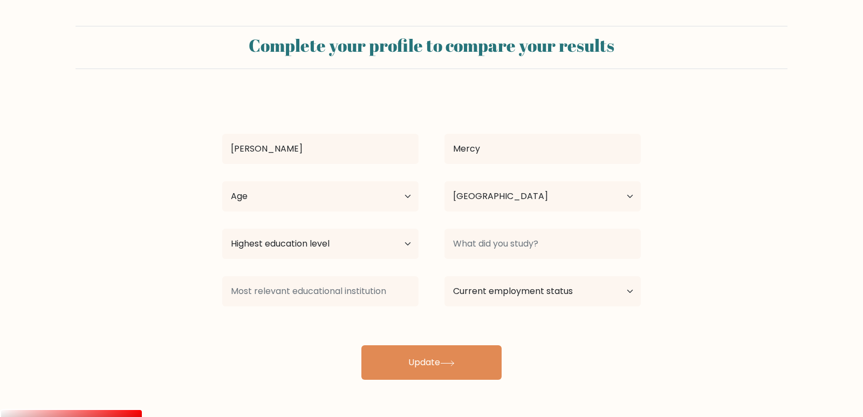
select select "KE"
click at [386, 243] on select "Highest education level No schooling Primary Lower Secondary Upper Secondary Oc…" at bounding box center [320, 244] width 196 height 30
select select "bachelors_degree"
click at [222, 229] on select "Highest education level No schooling Primary Lower Secondary Upper Secondary Oc…" at bounding box center [320, 244] width 196 height 30
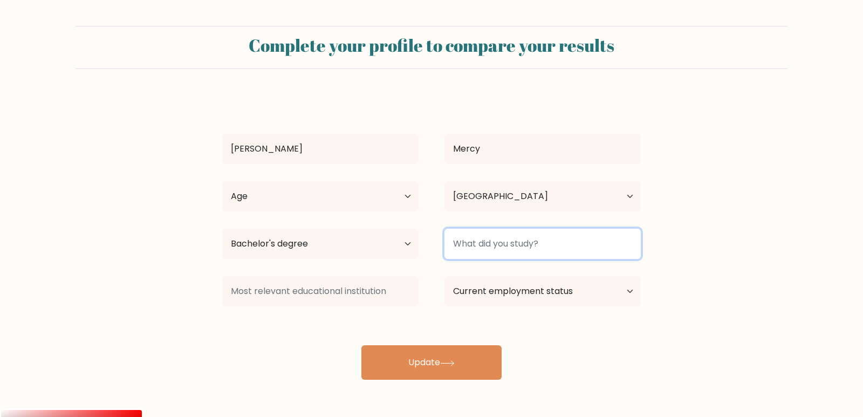
click at [530, 251] on input at bounding box center [542, 244] width 196 height 30
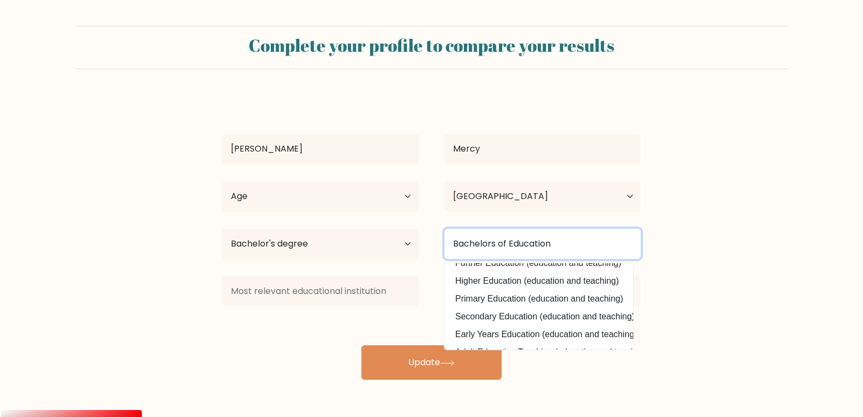
scroll to position [43, 0]
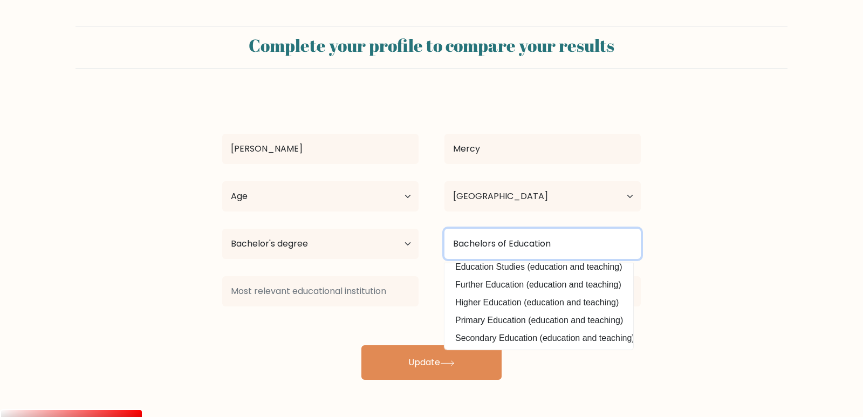
type input "Bachelors of Education"
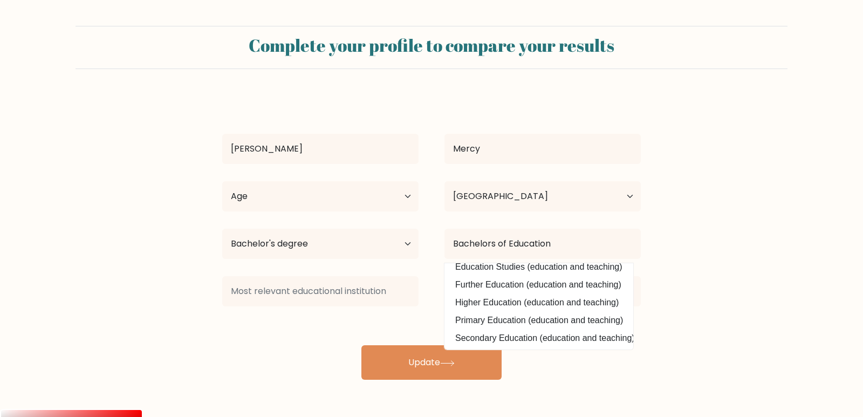
click at [624, 266] on div "Laureen Mercy Age Under 18 years old 18-24 years old 25-34 years old 35-44 year…" at bounding box center [431, 237] width 431 height 285
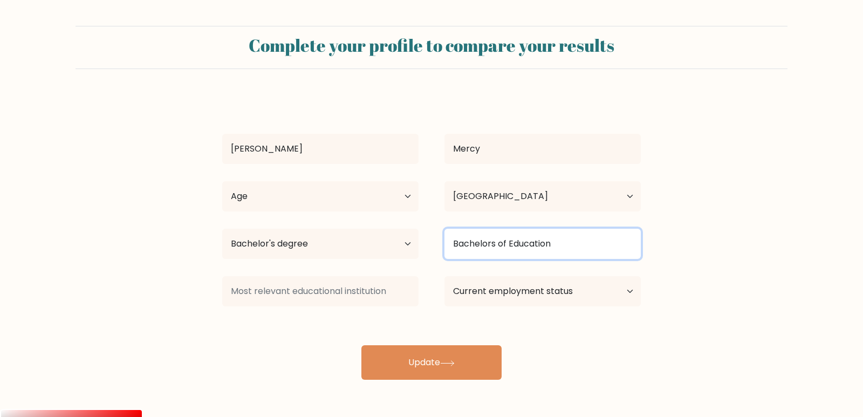
click at [584, 249] on input "Bachelors of Education" at bounding box center [542, 244] width 196 height 30
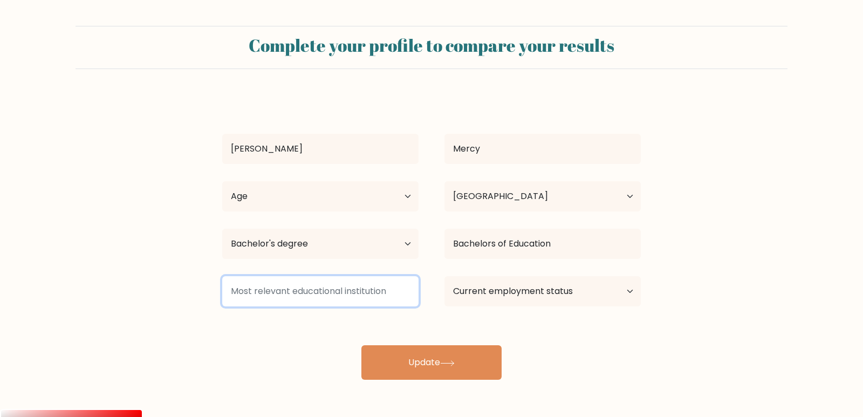
click at [368, 294] on input at bounding box center [320, 291] width 196 height 30
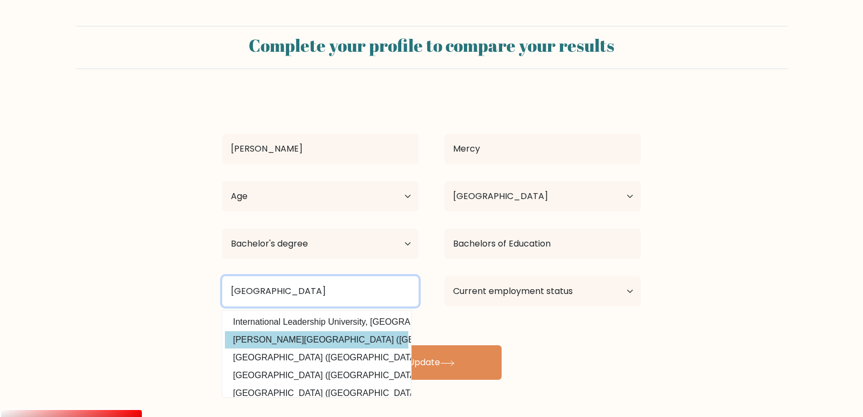
type input "Kenya"
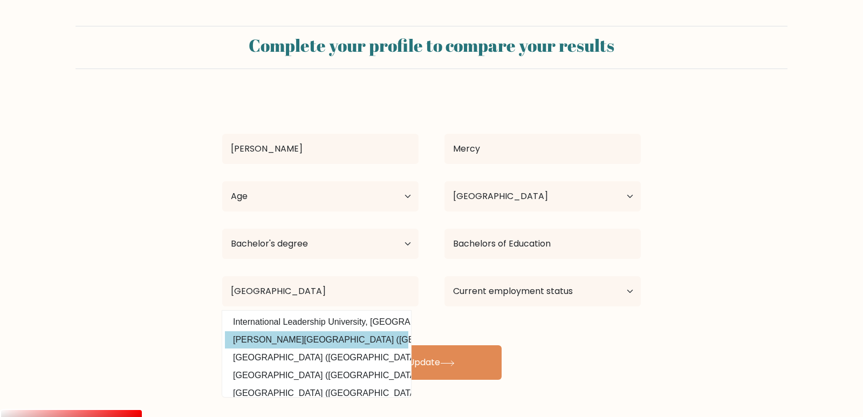
click at [320, 345] on div "Laureen Mercy Age Under 18 years old 18-24 years old 25-34 years old 35-44 year…" at bounding box center [431, 237] width 431 height 285
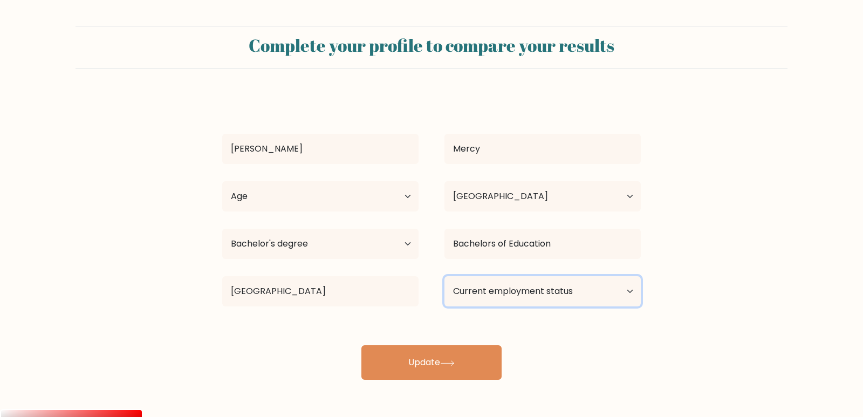
click at [513, 295] on select "Current employment status Employed Student Retired Other / prefer not to answer" at bounding box center [542, 291] width 196 height 30
select select "other"
click at [444, 276] on select "Current employment status Employed Student Retired Other / prefer not to answer" at bounding box center [542, 291] width 196 height 30
click at [539, 293] on select "Current employment status Employed Student Retired Other / prefer not to answer" at bounding box center [542, 291] width 196 height 30
click at [670, 294] on form "Complete your profile to compare your results Laureen Mercy Age Under 18 years …" at bounding box center [431, 203] width 863 height 354
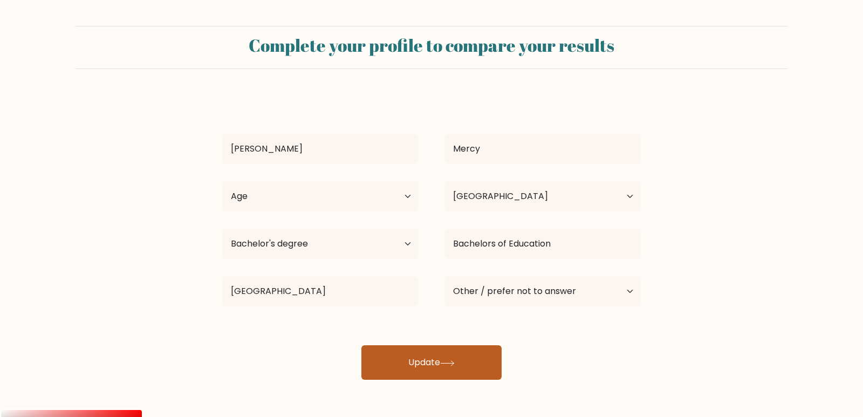
click at [465, 356] on button "Update" at bounding box center [431, 362] width 140 height 35
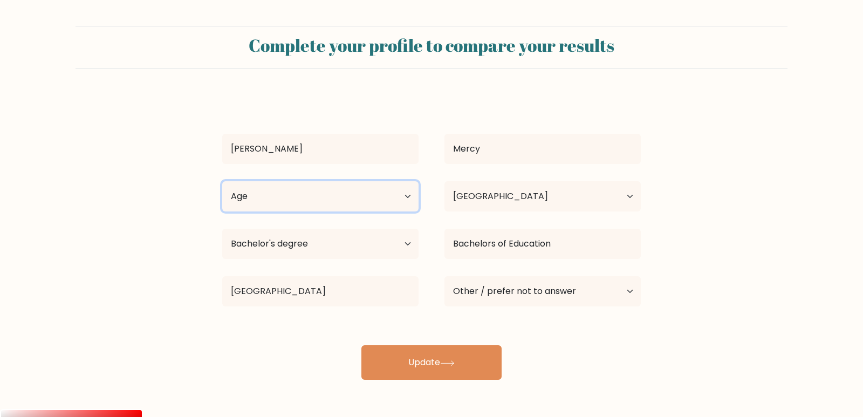
click at [387, 200] on select "Age Under 18 years old 18-24 years old 25-34 years old 35-44 years old 45-54 ye…" at bounding box center [320, 196] width 196 height 30
select select "25_34"
click at [222, 181] on select "Age Under 18 years old 18-24 years old 25-34 years old 35-44 years old 45-54 ye…" at bounding box center [320, 196] width 196 height 30
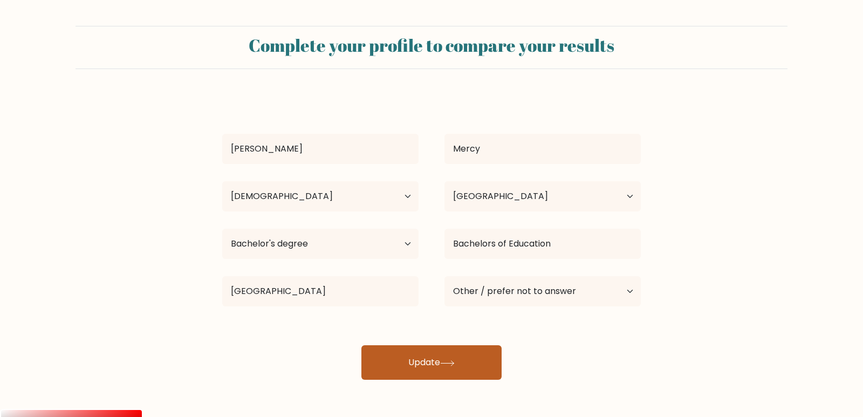
click at [447, 358] on button "Update" at bounding box center [431, 362] width 140 height 35
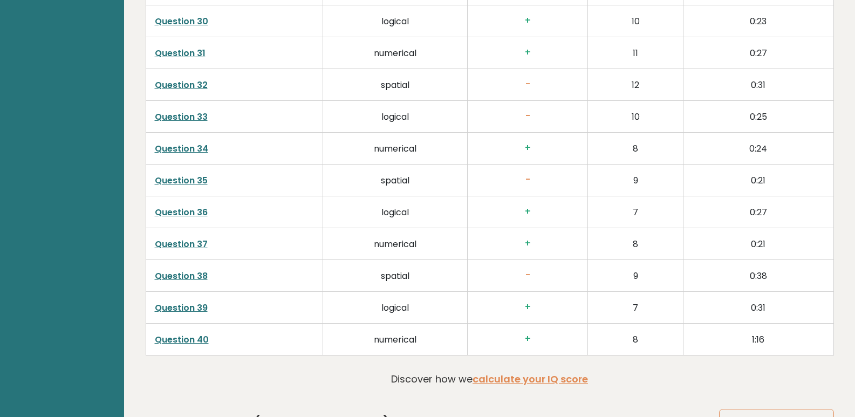
scroll to position [2733, 0]
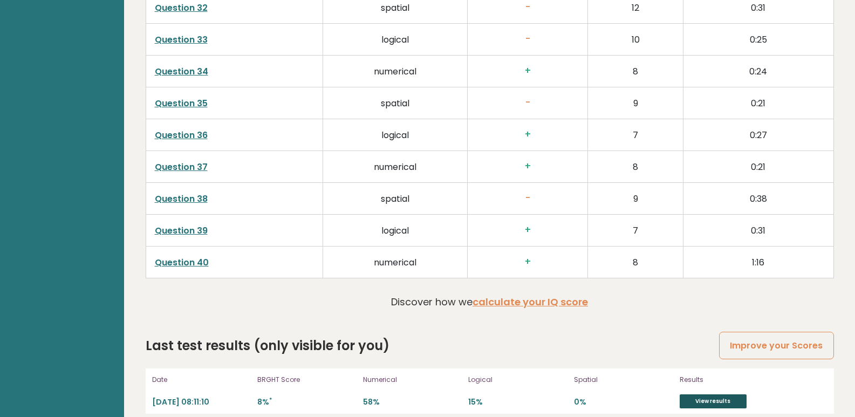
click at [694, 394] on link "View results" at bounding box center [712, 401] width 67 height 14
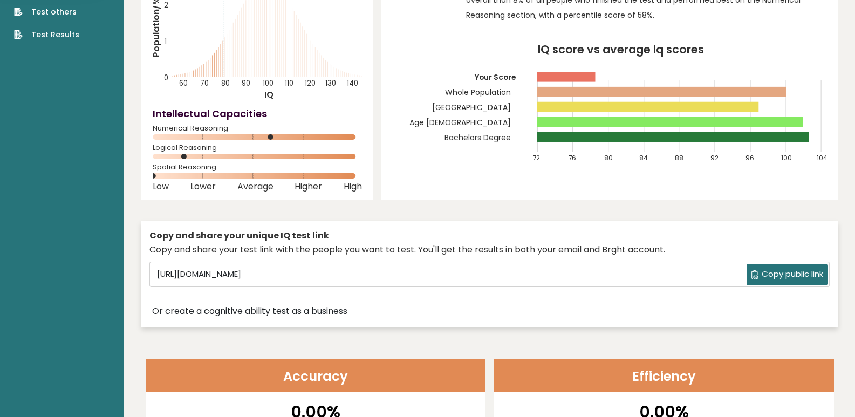
scroll to position [0, 0]
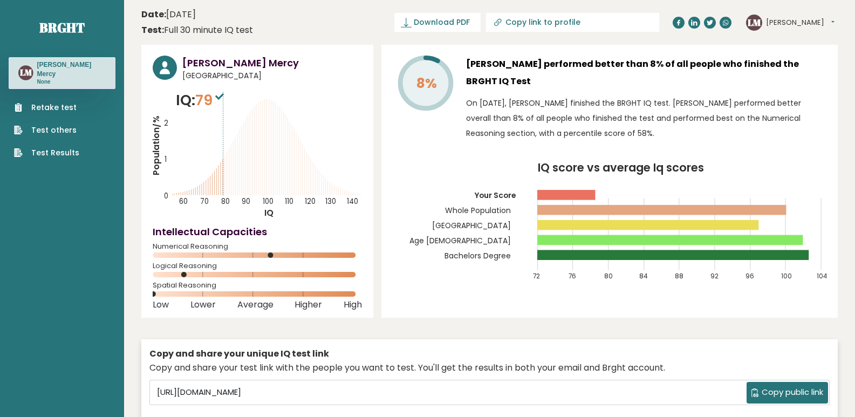
click at [784, 20] on button "Laureen" at bounding box center [800, 22] width 68 height 11
click at [356, 26] on header "Date: September 05, 2025 Test: Full 30 minute IQ test Download PDF Downloading.…" at bounding box center [489, 22] width 696 height 34
click at [46, 102] on link "Retake test" at bounding box center [46, 107] width 65 height 11
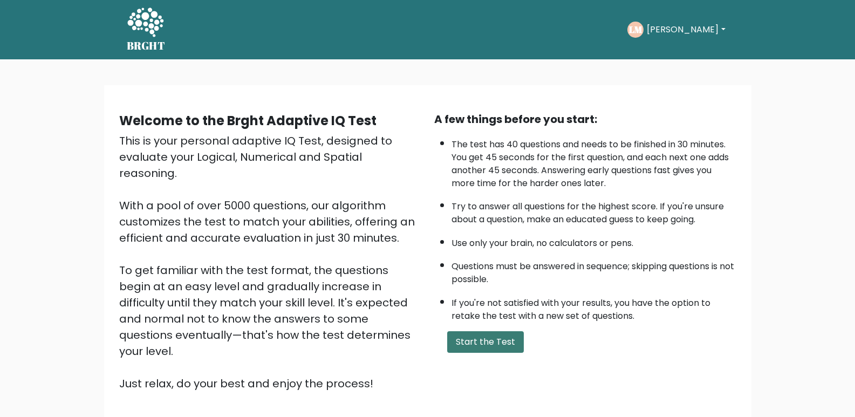
click at [489, 343] on button "Start the Test" at bounding box center [485, 342] width 77 height 22
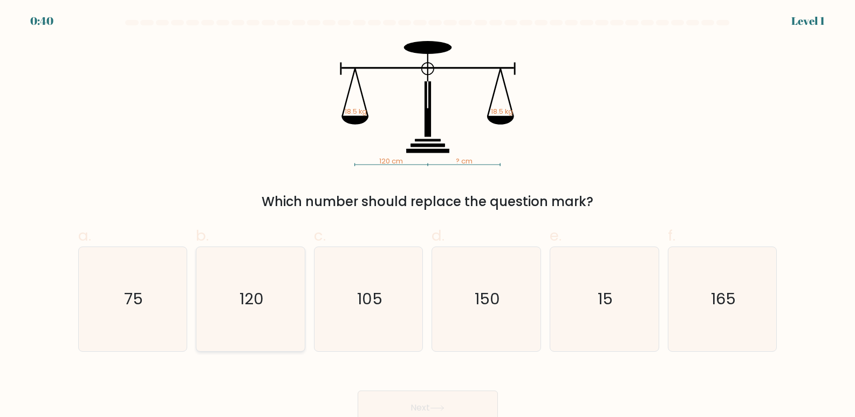
click at [243, 289] on text "120" at bounding box center [251, 299] width 24 height 22
click at [428, 216] on input "b. 120" at bounding box center [428, 212] width 1 height 7
radio input "true"
click at [435, 399] on button "Next" at bounding box center [427, 407] width 140 height 35
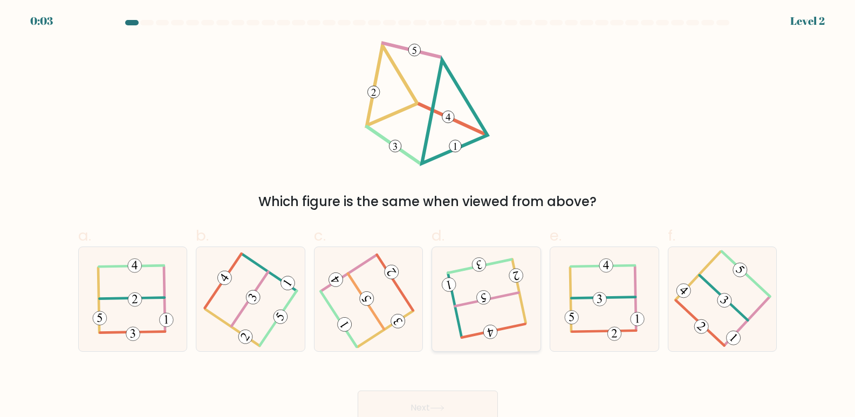
click at [483, 307] on icon at bounding box center [486, 299] width 82 height 83
click at [428, 216] on input "d." at bounding box center [428, 212] width 1 height 7
radio input "true"
click at [433, 403] on button "Next" at bounding box center [427, 407] width 140 height 35
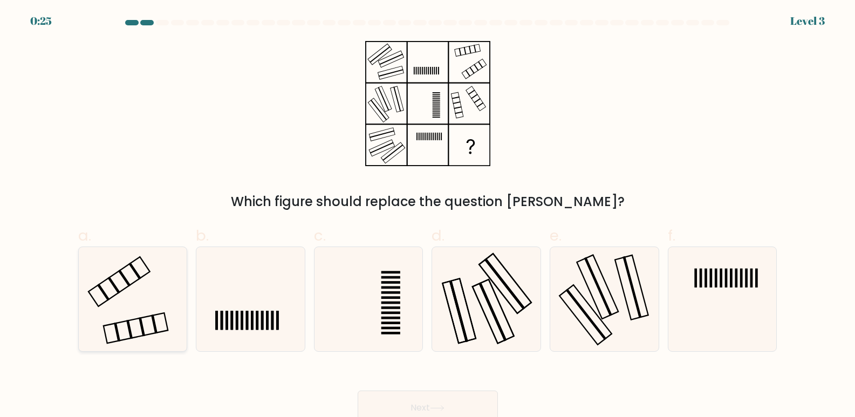
click at [136, 308] on icon at bounding box center [132, 299] width 104 height 104
click at [428, 216] on input "a." at bounding box center [428, 212] width 1 height 7
radio input "true"
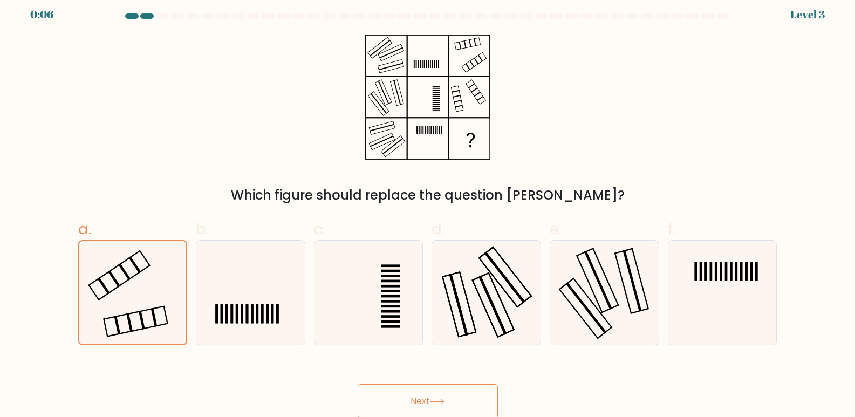
scroll to position [8, 0]
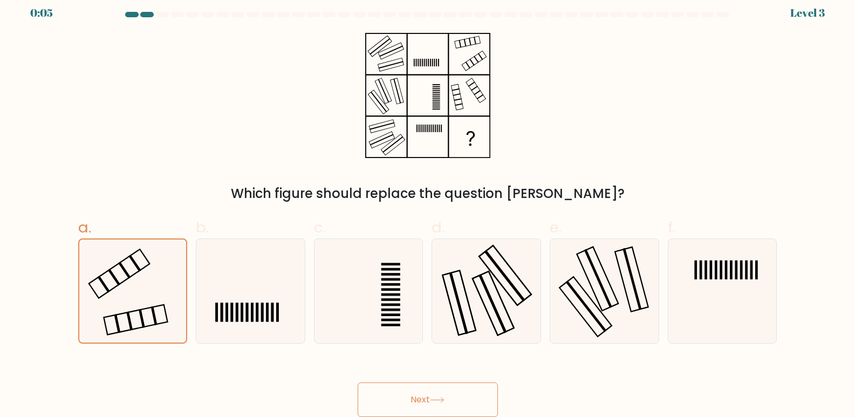
click at [437, 395] on button "Next" at bounding box center [427, 399] width 140 height 35
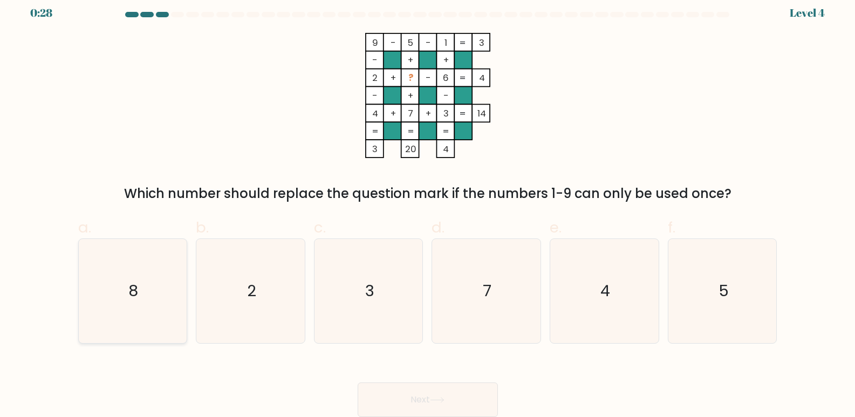
click at [152, 327] on icon "8" at bounding box center [132, 291] width 104 height 104
click at [428, 208] on input "a. 8" at bounding box center [428, 204] width 1 height 7
radio input "true"
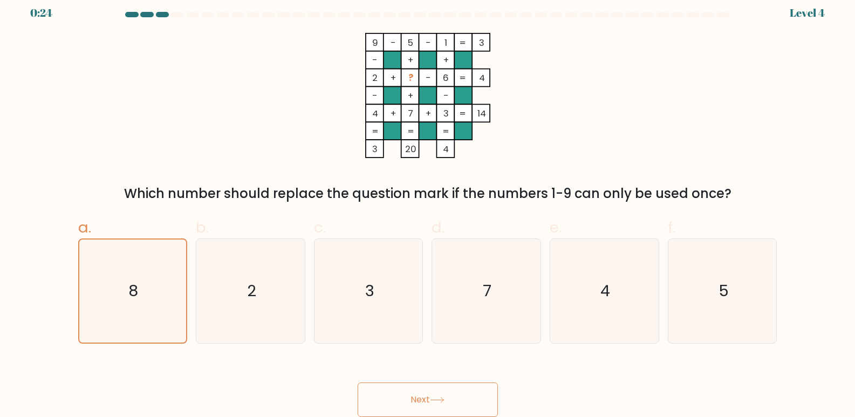
click at [435, 399] on icon at bounding box center [437, 400] width 15 height 6
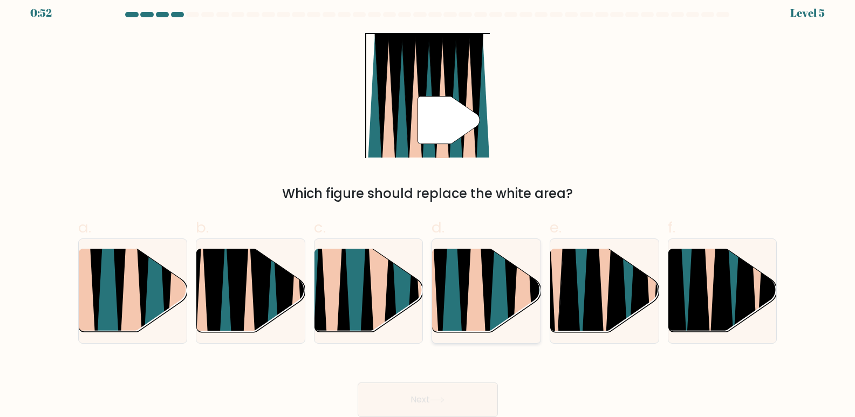
click at [493, 296] on icon at bounding box center [499, 248] width 24 height 216
click at [428, 208] on input "d." at bounding box center [428, 204] width 1 height 7
radio input "true"
click at [622, 272] on icon at bounding box center [616, 248] width 24 height 216
click at [428, 208] on input "e." at bounding box center [428, 204] width 1 height 7
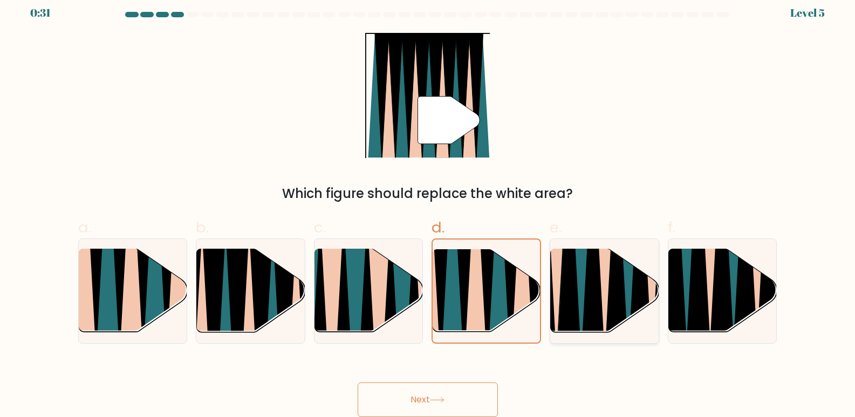
radio input "true"
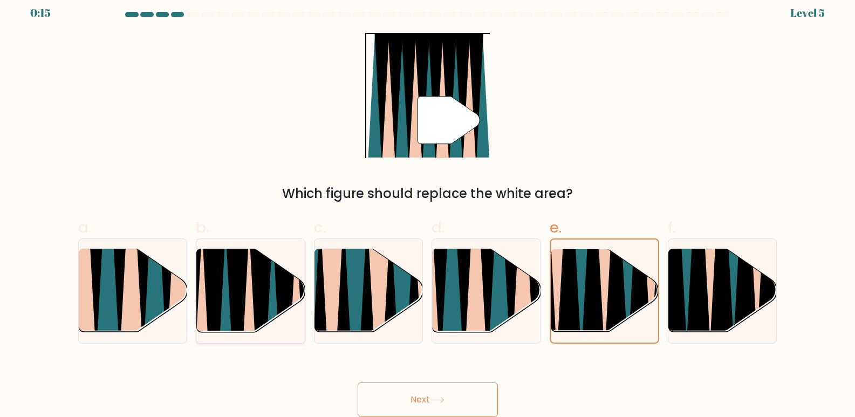
click at [283, 297] on icon at bounding box center [285, 338] width 24 height 216
click at [428, 208] on input "b." at bounding box center [428, 204] width 1 height 7
radio input "true"
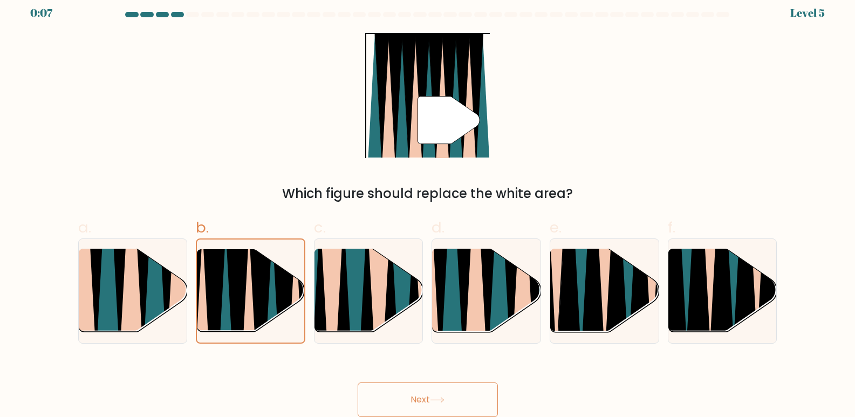
click at [437, 398] on icon at bounding box center [437, 400] width 15 height 6
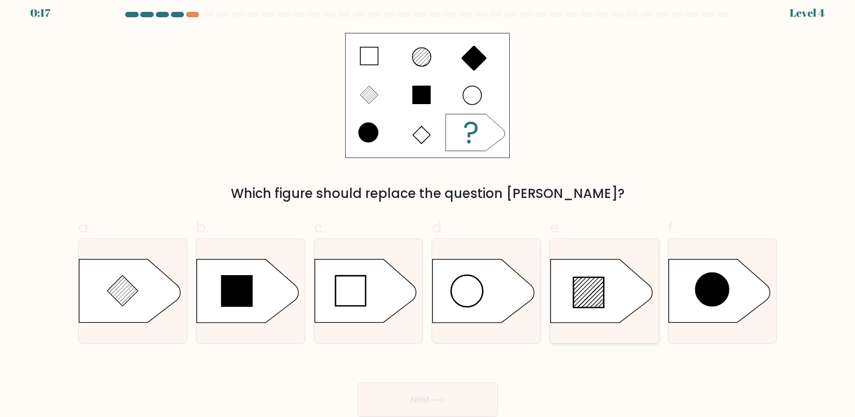
click at [585, 285] on icon at bounding box center [588, 292] width 30 height 30
click at [428, 208] on input "e." at bounding box center [428, 204] width 1 height 7
radio input "true"
click at [441, 394] on button "Next" at bounding box center [427, 399] width 140 height 35
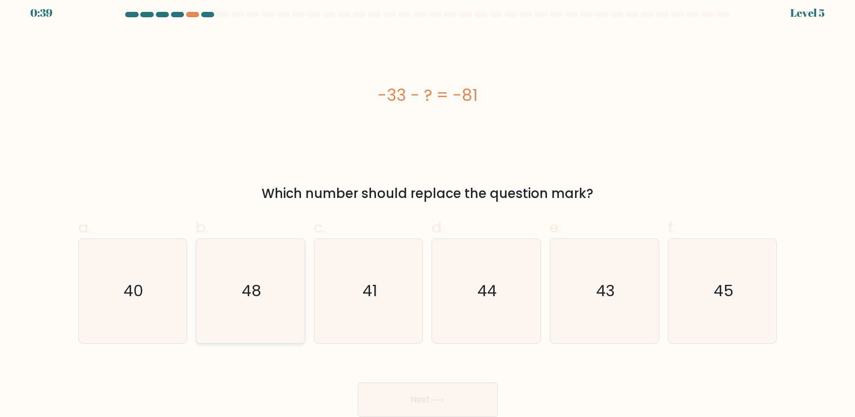
click at [208, 265] on icon "48" at bounding box center [250, 291] width 104 height 104
click at [428, 208] on input "b. 48" at bounding box center [428, 204] width 1 height 7
radio input "true"
click at [427, 391] on button "Next" at bounding box center [427, 399] width 140 height 35
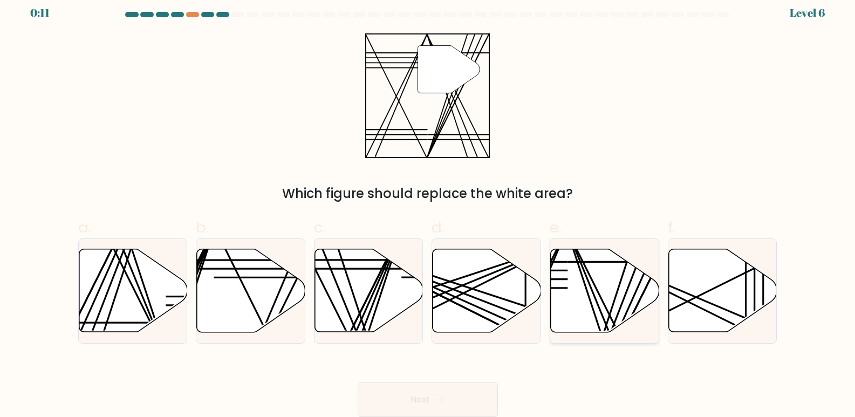
click at [576, 271] on icon at bounding box center [605, 290] width 108 height 83
click at [428, 208] on input "e." at bounding box center [428, 204] width 1 height 7
radio input "true"
click at [441, 402] on icon at bounding box center [437, 400] width 15 height 6
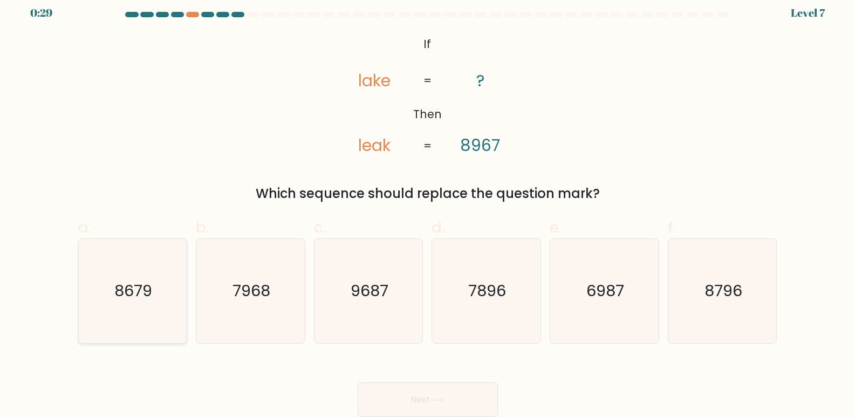
click at [142, 276] on icon "8679" at bounding box center [132, 291] width 104 height 104
click at [428, 208] on input "a. 8679" at bounding box center [428, 204] width 1 height 7
radio input "true"
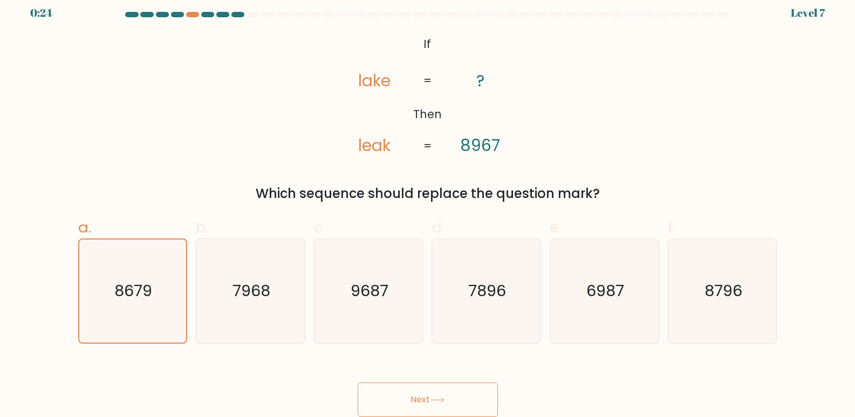
click at [435, 394] on button "Next" at bounding box center [427, 399] width 140 height 35
click at [441, 393] on button "Next" at bounding box center [427, 399] width 140 height 35
click at [437, 398] on icon at bounding box center [437, 400] width 15 height 6
click at [444, 395] on button "Next" at bounding box center [427, 399] width 140 height 35
click at [442, 397] on icon at bounding box center [437, 400] width 15 height 6
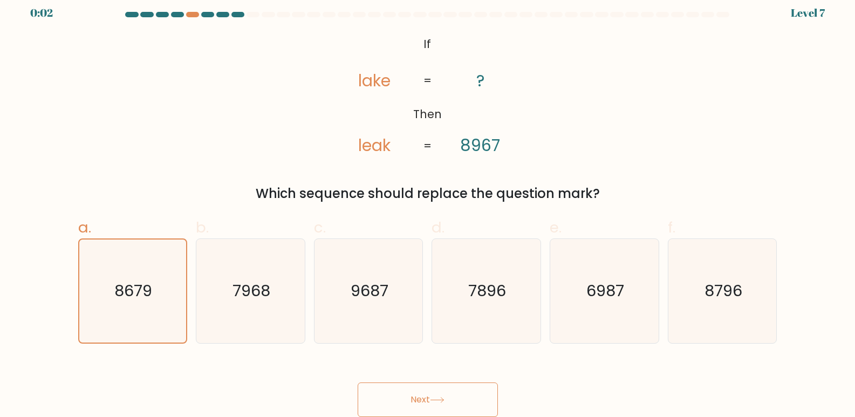
click at [442, 397] on icon at bounding box center [437, 400] width 15 height 6
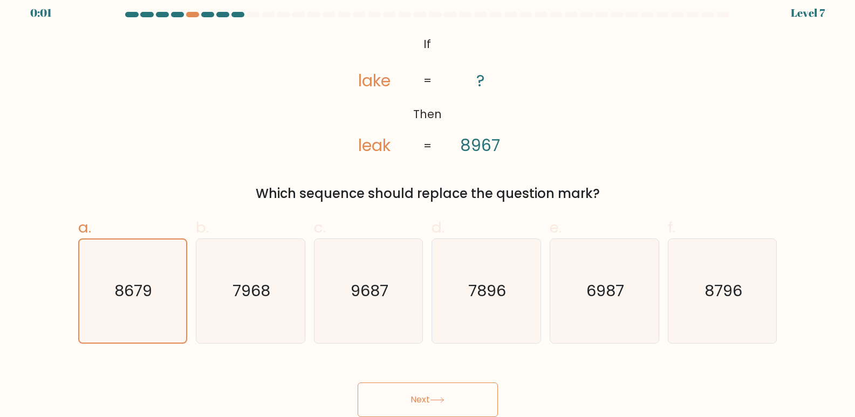
click at [442, 397] on icon at bounding box center [437, 400] width 15 height 6
click at [444, 398] on icon at bounding box center [437, 400] width 15 height 6
click at [444, 399] on icon at bounding box center [437, 400] width 15 height 6
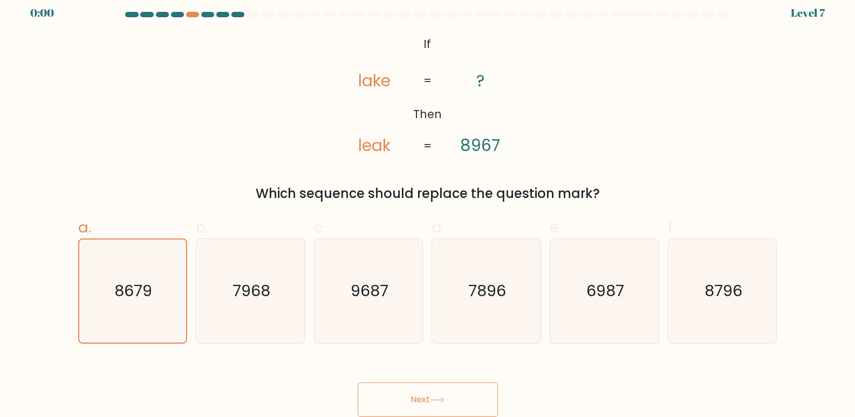
click at [444, 399] on icon at bounding box center [437, 400] width 15 height 6
click at [445, 395] on button "Next" at bounding box center [427, 399] width 140 height 35
click at [443, 396] on div "Next" at bounding box center [428, 386] width 712 height 60
drag, startPoint x: 442, startPoint y: 396, endPoint x: 435, endPoint y: 398, distance: 7.9
click at [436, 401] on div "Next" at bounding box center [428, 386] width 712 height 60
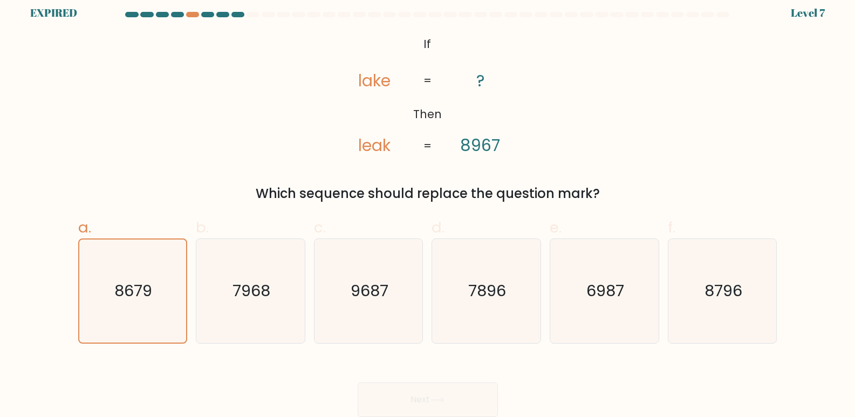
click at [435, 398] on div "Next" at bounding box center [428, 386] width 712 height 60
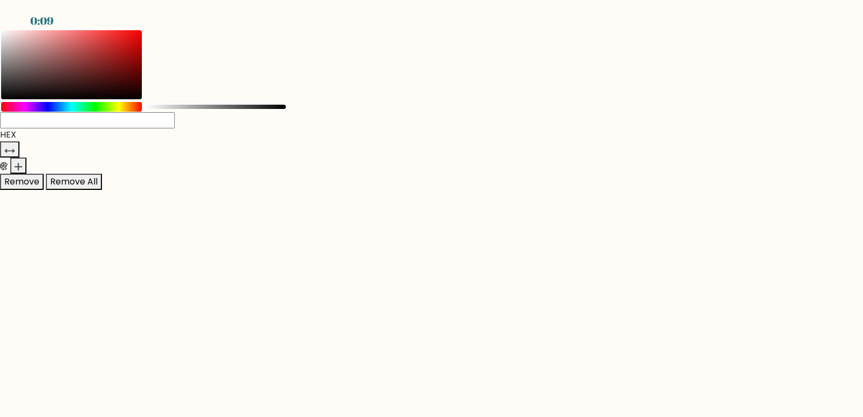
click at [199, 65] on body "0:09 } HEX R G B A H S% L% A Remove Remove All" at bounding box center [431, 208] width 863 height 417
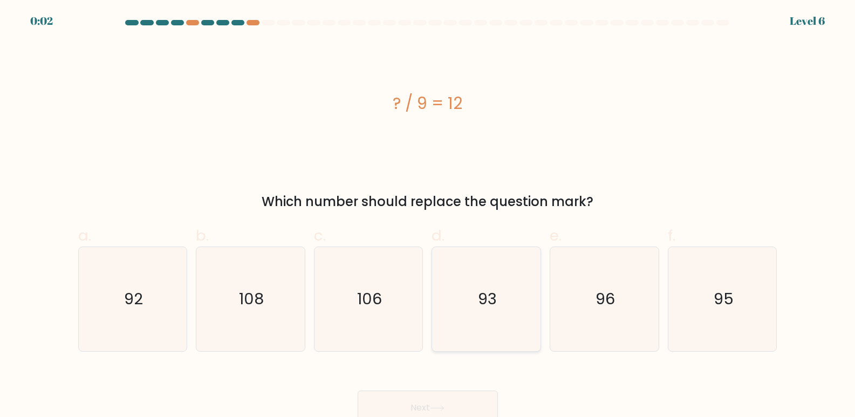
click at [499, 288] on icon "93" at bounding box center [486, 299] width 104 height 104
click at [428, 216] on input "d. 93" at bounding box center [428, 212] width 1 height 7
radio input "true"
click at [440, 407] on div "Next" at bounding box center [428, 395] width 712 height 60
click at [824, 299] on form "a." at bounding box center [427, 222] width 855 height 405
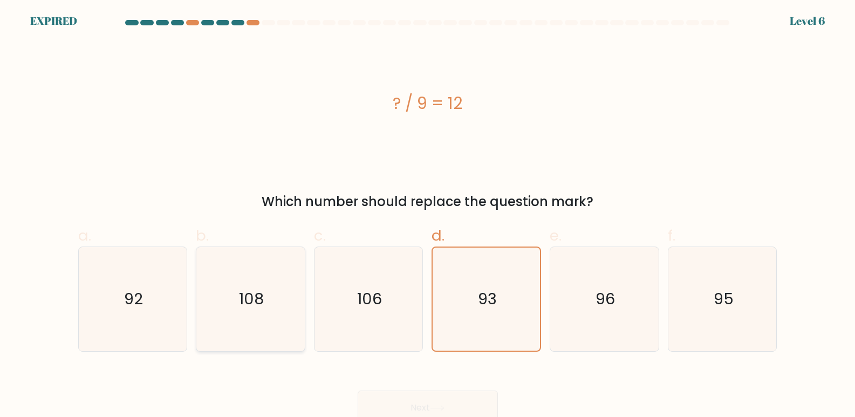
click at [264, 317] on icon "108" at bounding box center [250, 299] width 104 height 104
click at [428, 216] on input "b. 108" at bounding box center [428, 212] width 1 height 7
radio input "true"
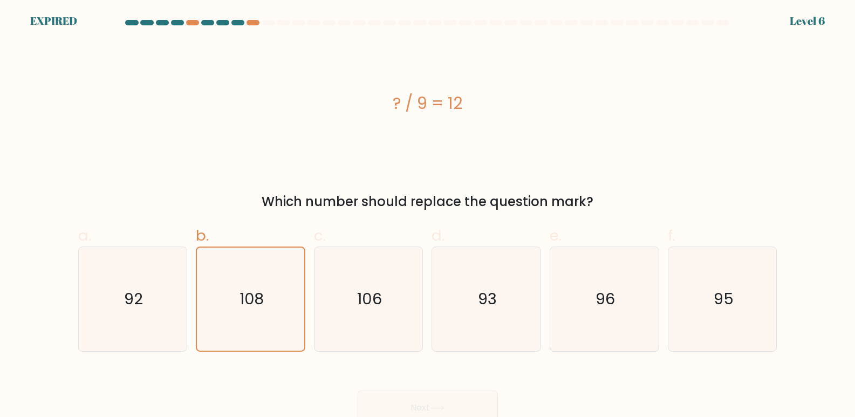
click at [315, 152] on div "? / 9 = 12" at bounding box center [427, 103] width 699 height 125
click at [622, 105] on div "? / 9 = 12" at bounding box center [427, 103] width 699 height 24
click at [514, 78] on div "? / 9 = 12" at bounding box center [427, 103] width 699 height 125
click at [546, 118] on div "? / 9 = 12" at bounding box center [427, 103] width 699 height 125
click at [720, 74] on div "? / 9 = 12" at bounding box center [427, 103] width 699 height 125
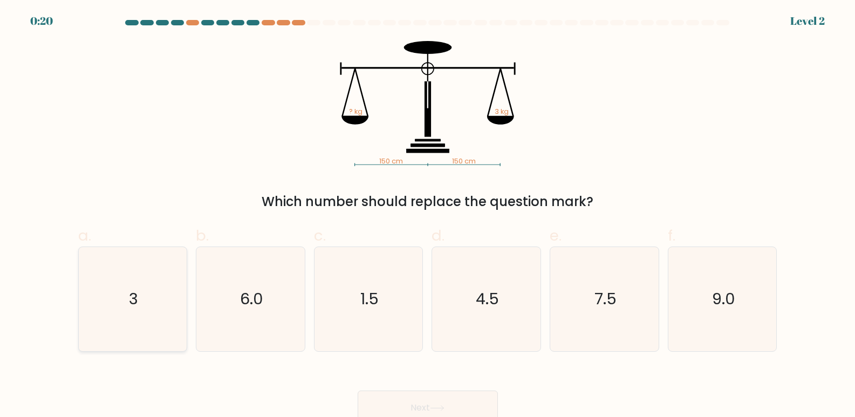
click at [162, 307] on icon "3" at bounding box center [132, 299] width 104 height 104
click at [428, 216] on input "a. 3" at bounding box center [428, 212] width 1 height 7
radio input "true"
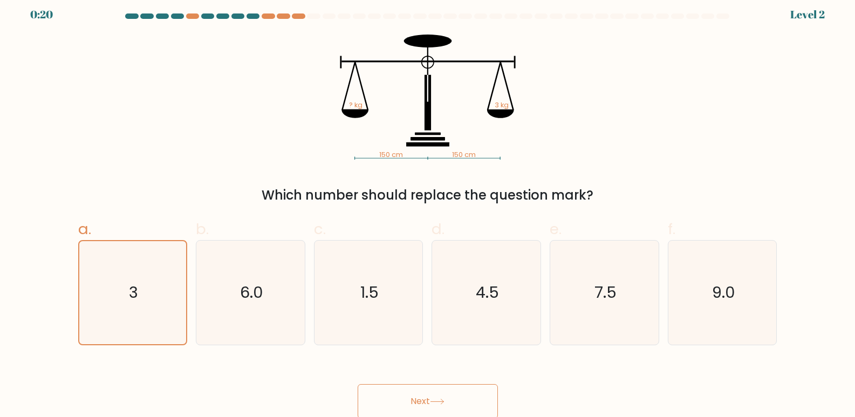
scroll to position [8, 0]
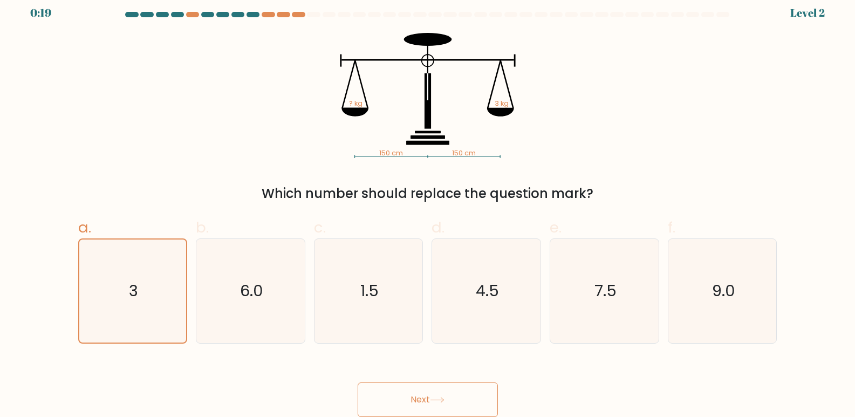
click at [443, 397] on icon at bounding box center [437, 400] width 15 height 6
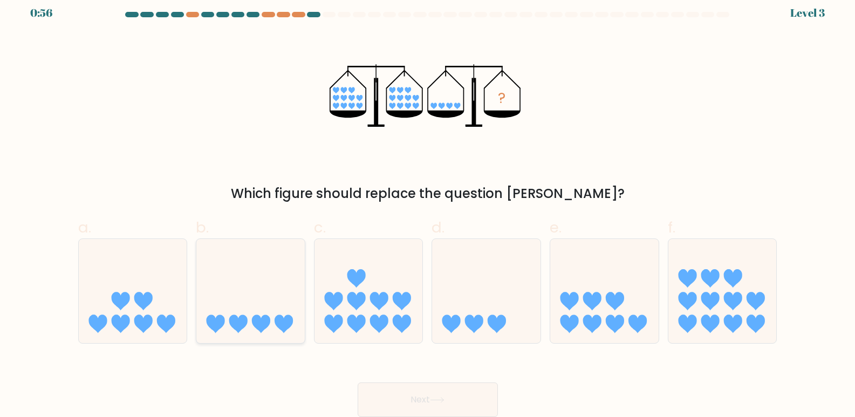
click at [270, 284] on icon at bounding box center [250, 291] width 108 height 90
click at [428, 208] on input "b." at bounding box center [428, 204] width 1 height 7
radio input "true"
click at [442, 398] on icon at bounding box center [437, 400] width 15 height 6
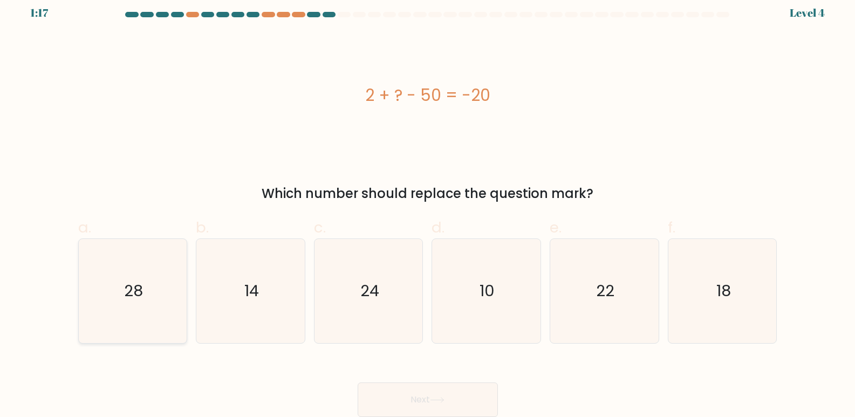
click at [122, 285] on icon "28" at bounding box center [132, 291] width 104 height 104
click at [428, 208] on input "a. 28" at bounding box center [428, 204] width 1 height 7
radio input "true"
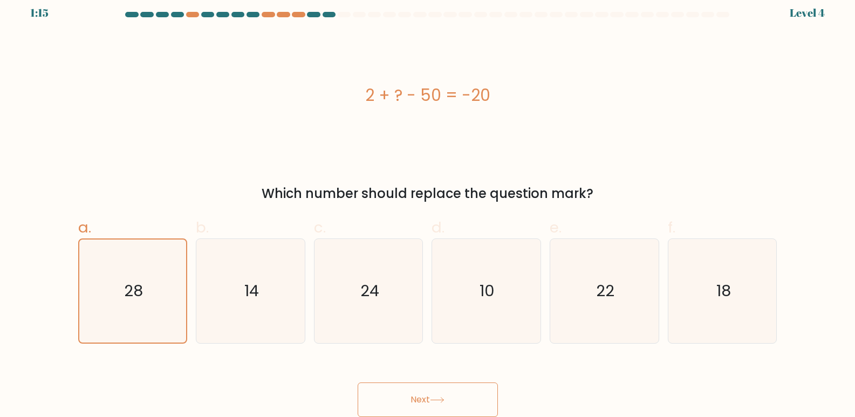
click at [448, 397] on button "Next" at bounding box center [427, 399] width 140 height 35
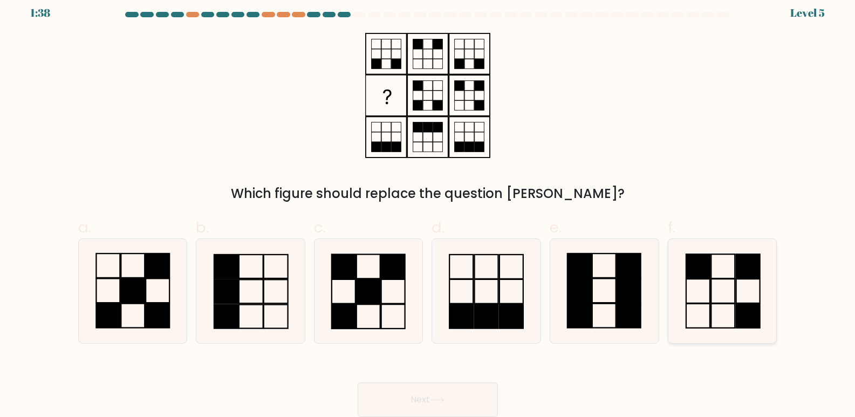
click at [721, 291] on icon at bounding box center [722, 291] width 104 height 104
click at [428, 208] on input "f." at bounding box center [428, 204] width 1 height 7
radio input "true"
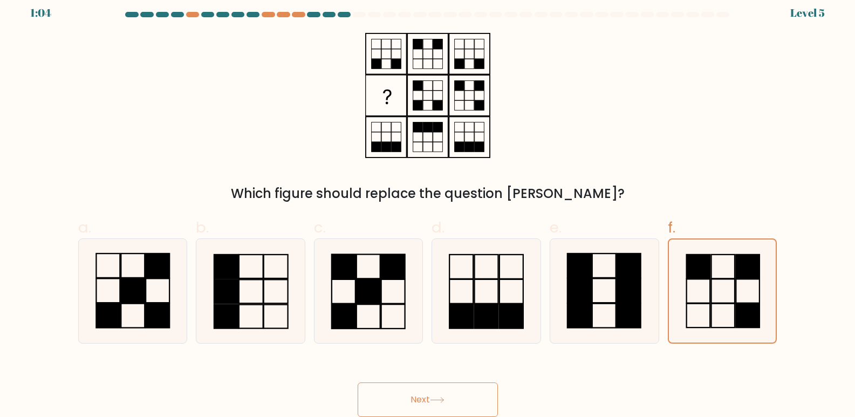
click at [430, 404] on button "Next" at bounding box center [427, 399] width 140 height 35
click at [439, 397] on icon at bounding box center [437, 400] width 15 height 6
click at [443, 394] on button "Next" at bounding box center [427, 399] width 140 height 35
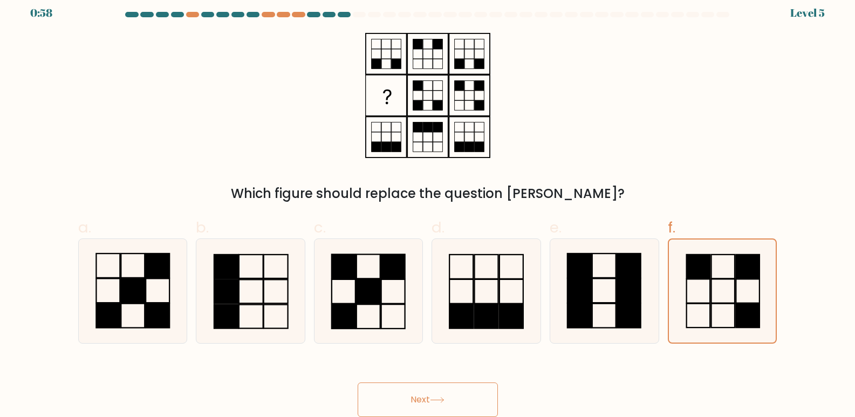
click at [434, 395] on button "Next" at bounding box center [427, 399] width 140 height 35
click at [443, 401] on icon at bounding box center [437, 400] width 15 height 6
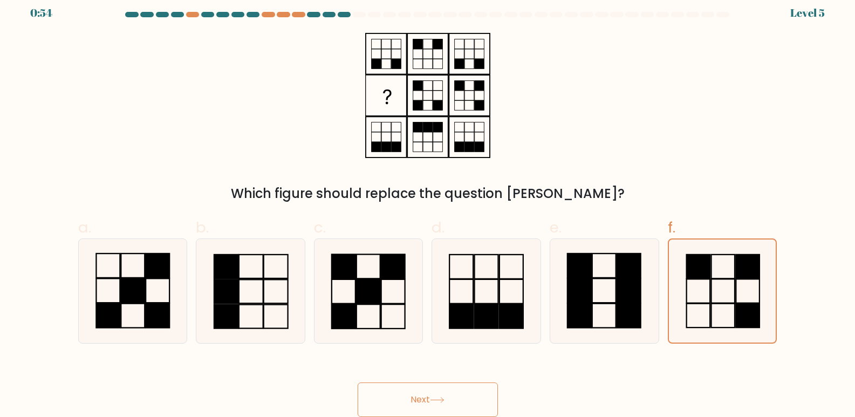
click at [443, 401] on icon at bounding box center [437, 400] width 15 height 6
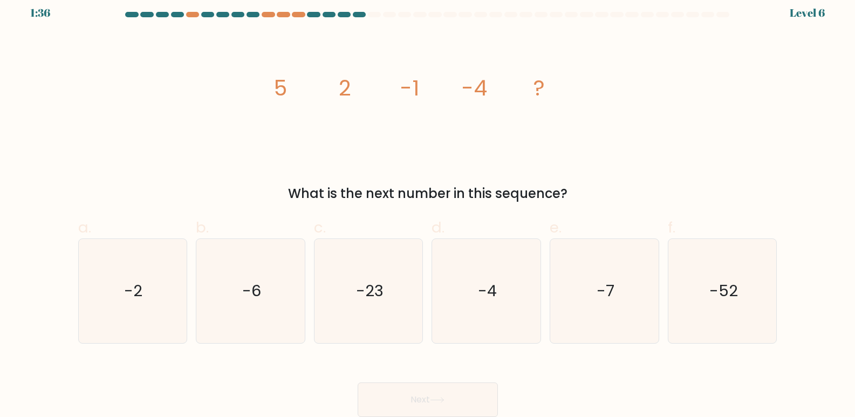
click at [443, 401] on icon at bounding box center [437, 400] width 15 height 6
click at [604, 274] on icon "-7" at bounding box center [604, 291] width 104 height 104
click at [428, 208] on input "e. -7" at bounding box center [428, 204] width 1 height 7
radio input "true"
click at [442, 404] on button "Next" at bounding box center [427, 399] width 140 height 35
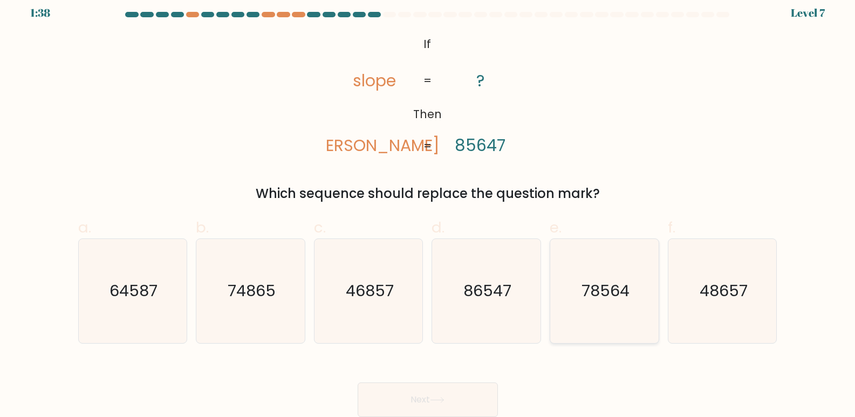
click at [580, 283] on icon "78564" at bounding box center [604, 291] width 104 height 104
click at [428, 208] on input "e. 78564" at bounding box center [428, 204] width 1 height 7
radio input "true"
click at [440, 397] on icon at bounding box center [437, 400] width 15 height 6
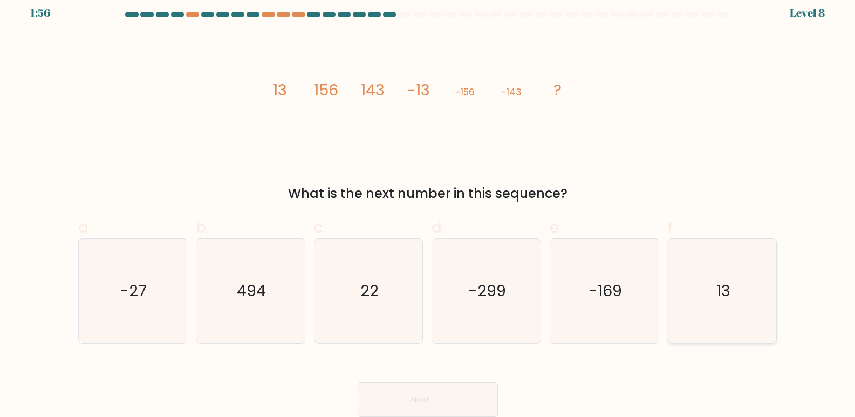
click at [695, 283] on icon "13" at bounding box center [722, 291] width 104 height 104
click at [428, 208] on input "f. 13" at bounding box center [428, 204] width 1 height 7
radio input "true"
click at [432, 395] on button "Next" at bounding box center [427, 399] width 140 height 35
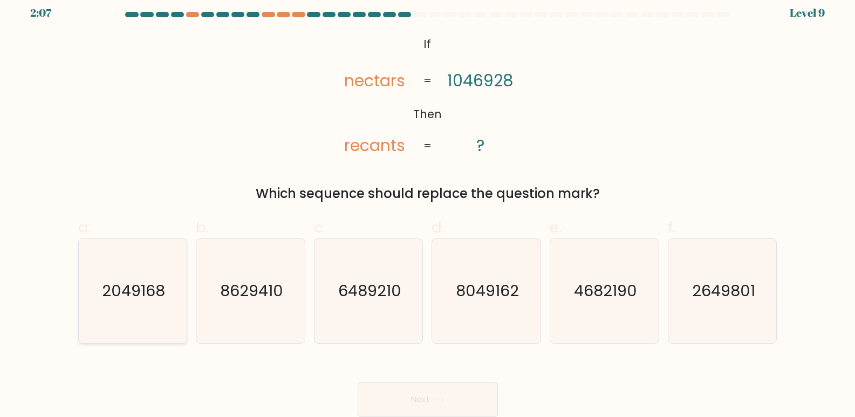
click at [129, 283] on text "2049168" at bounding box center [133, 291] width 63 height 22
click at [428, 208] on input "a. 2049168" at bounding box center [428, 204] width 1 height 7
radio input "true"
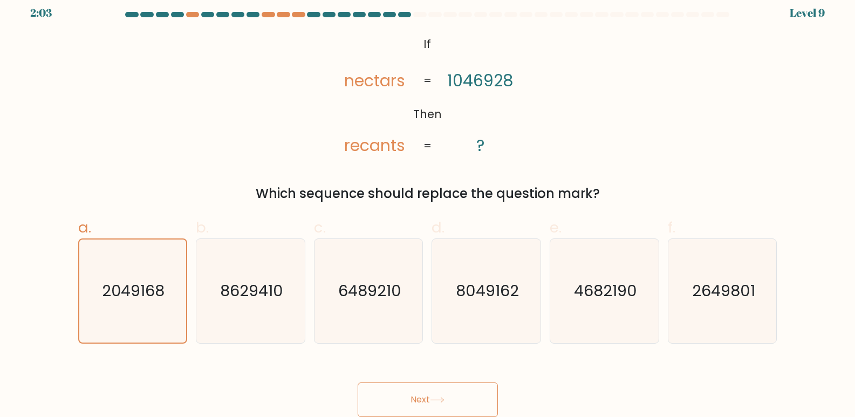
click at [439, 400] on icon at bounding box center [437, 400] width 15 height 6
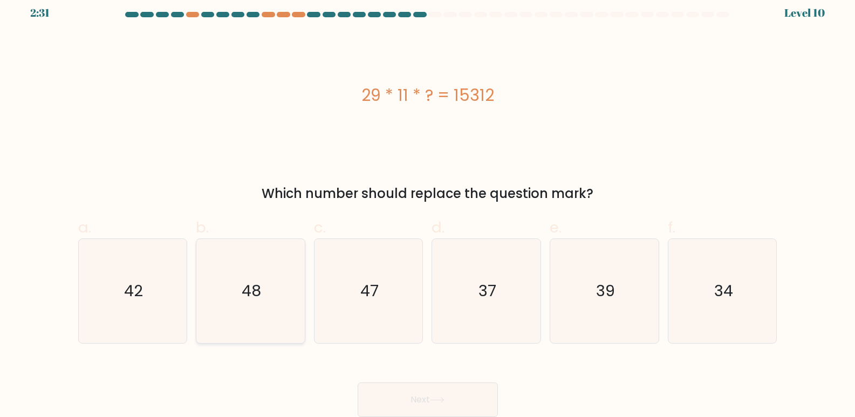
click at [246, 321] on icon "48" at bounding box center [250, 291] width 104 height 104
click at [428, 208] on input "b. 48" at bounding box center [428, 204] width 1 height 7
radio input "true"
click at [436, 396] on button "Next" at bounding box center [427, 399] width 140 height 35
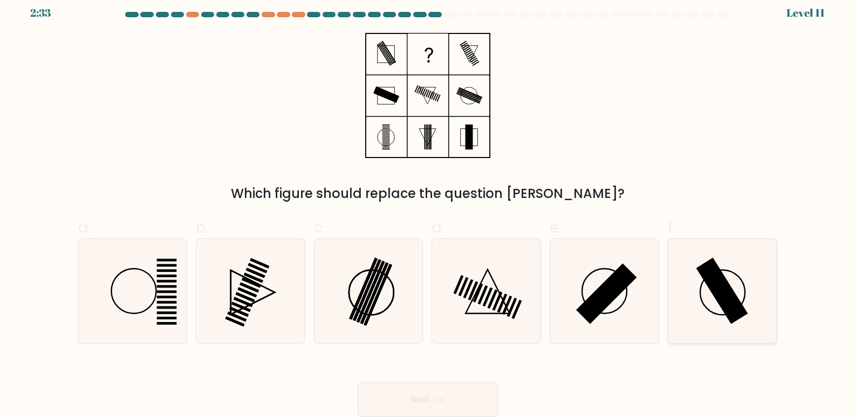
click at [724, 271] on icon at bounding box center [722, 291] width 104 height 104
click at [428, 208] on input "f." at bounding box center [428, 204] width 1 height 7
radio input "true"
click at [442, 393] on button "Next" at bounding box center [427, 399] width 140 height 35
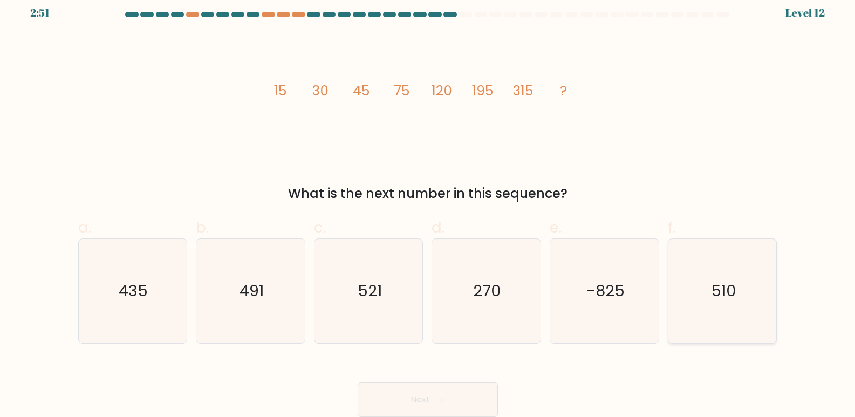
click at [721, 284] on text "510" at bounding box center [723, 291] width 25 height 22
click at [428, 208] on input "f. 510" at bounding box center [428, 204] width 1 height 7
radio input "true"
click at [436, 396] on button "Next" at bounding box center [427, 399] width 140 height 35
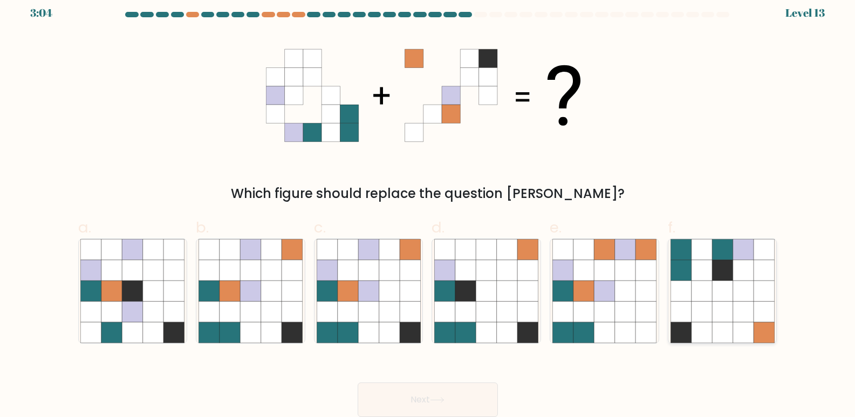
click at [699, 256] on icon at bounding box center [701, 249] width 20 height 20
click at [428, 208] on input "f." at bounding box center [428, 204] width 1 height 7
radio input "true"
click at [439, 396] on button "Next" at bounding box center [427, 399] width 140 height 35
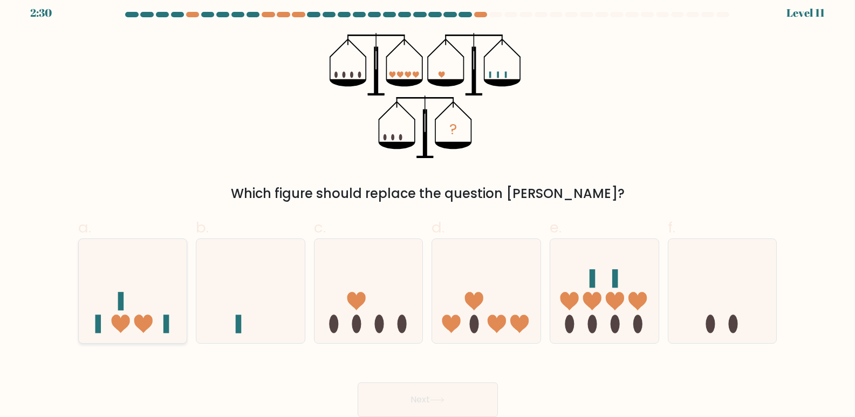
click at [153, 300] on icon at bounding box center [133, 291] width 108 height 90
click at [428, 208] on input "a." at bounding box center [428, 204] width 1 height 7
radio input "true"
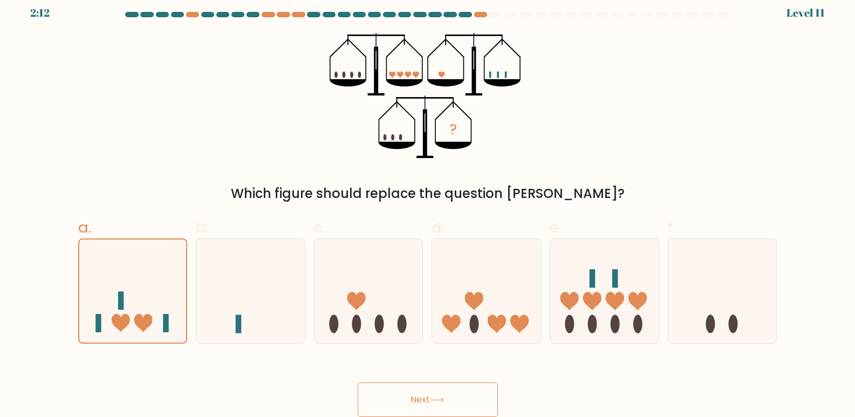
click at [432, 395] on button "Next" at bounding box center [427, 399] width 140 height 35
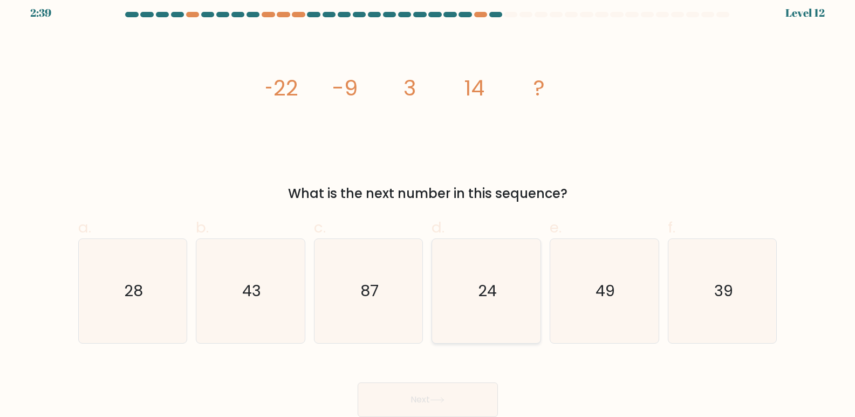
click at [481, 295] on text "24" at bounding box center [487, 291] width 19 height 22
click at [428, 208] on input "d. 24" at bounding box center [428, 204] width 1 height 7
radio input "true"
click at [438, 398] on icon at bounding box center [437, 400] width 15 height 6
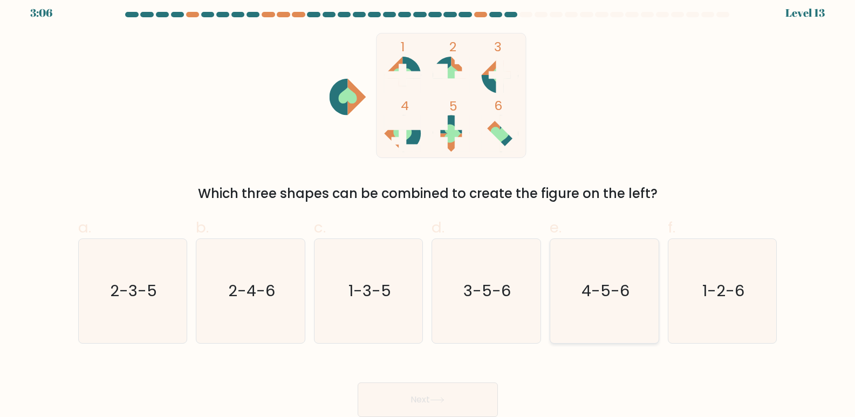
click at [586, 315] on icon "4-5-6" at bounding box center [604, 291] width 104 height 104
click at [428, 208] on input "e. 4-5-6" at bounding box center [428, 204] width 1 height 7
radio input "true"
click at [437, 397] on icon at bounding box center [437, 400] width 15 height 6
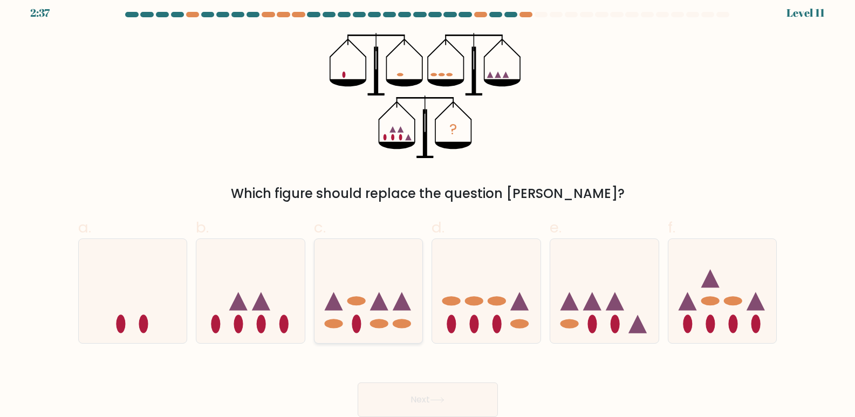
click at [375, 305] on icon at bounding box center [379, 301] width 18 height 18
click at [428, 208] on input "c." at bounding box center [428, 204] width 1 height 7
radio input "true"
click at [444, 395] on button "Next" at bounding box center [427, 399] width 140 height 35
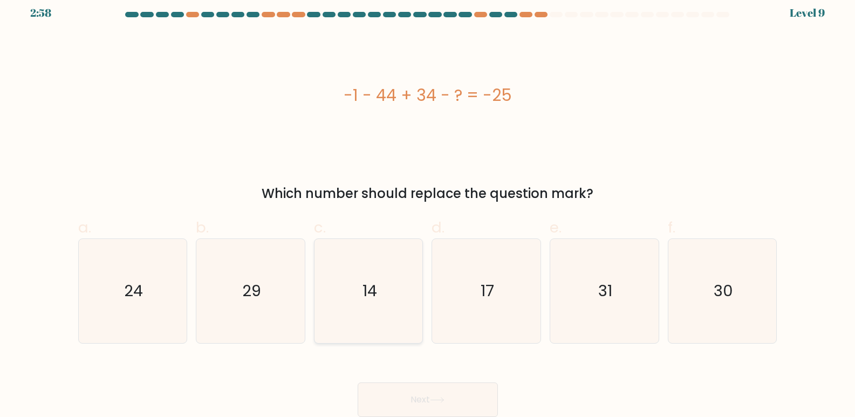
click at [407, 298] on icon "14" at bounding box center [369, 291] width 104 height 104
click at [428, 208] on input "c. 14" at bounding box center [428, 204] width 1 height 7
radio input "true"
click at [445, 393] on button "Next" at bounding box center [427, 399] width 140 height 35
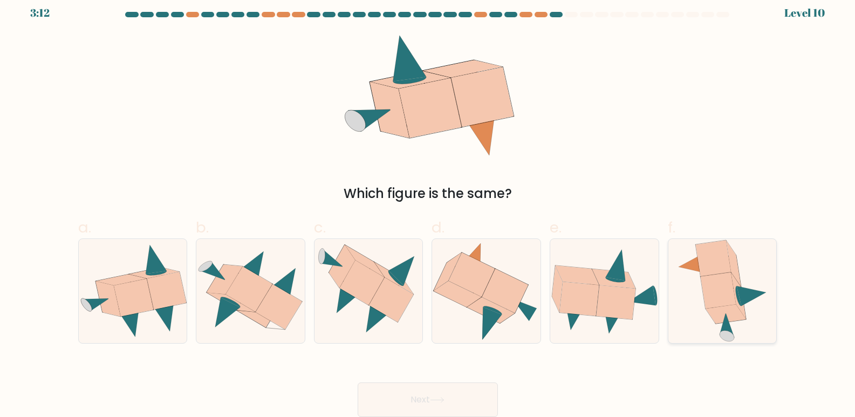
click at [713, 305] on icon at bounding box center [717, 290] width 35 height 36
click at [428, 208] on input "f." at bounding box center [428, 204] width 1 height 7
radio input "true"
click at [448, 401] on button "Next" at bounding box center [427, 399] width 140 height 35
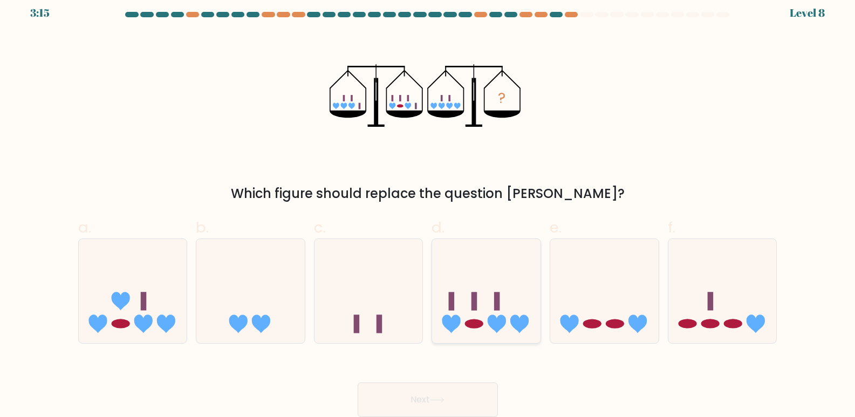
click at [501, 288] on icon at bounding box center [486, 291] width 108 height 90
click at [428, 208] on input "d." at bounding box center [428, 204] width 1 height 7
radio input "true"
click at [431, 394] on button "Next" at bounding box center [427, 399] width 140 height 35
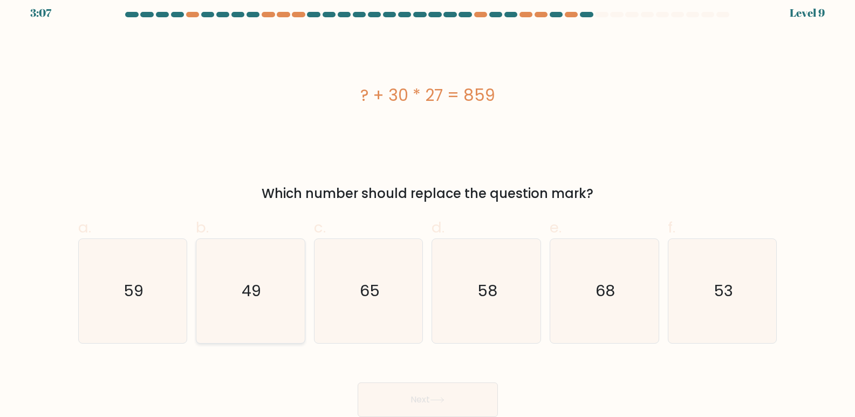
click at [255, 290] on text "49" at bounding box center [251, 291] width 19 height 22
click at [428, 208] on input "b. 49" at bounding box center [428, 204] width 1 height 7
radio input "true"
click at [444, 393] on button "Next" at bounding box center [427, 399] width 140 height 35
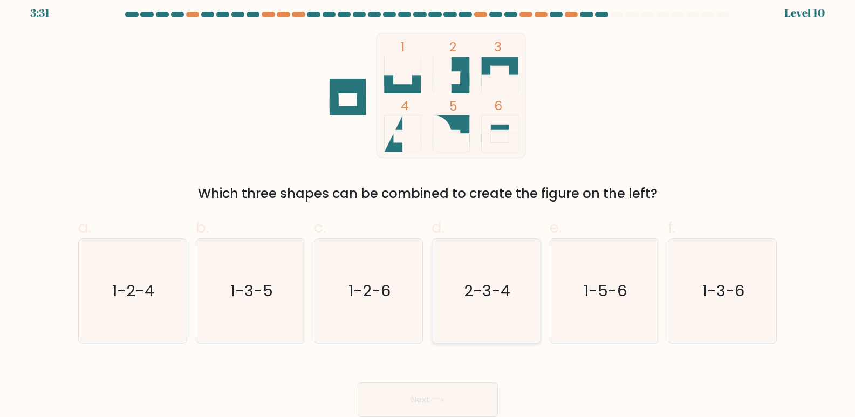
click at [485, 307] on icon "2-3-4" at bounding box center [486, 291] width 104 height 104
click at [428, 208] on input "d. 2-3-4" at bounding box center [428, 204] width 1 height 7
radio input "true"
click at [438, 395] on button "Next" at bounding box center [427, 399] width 140 height 35
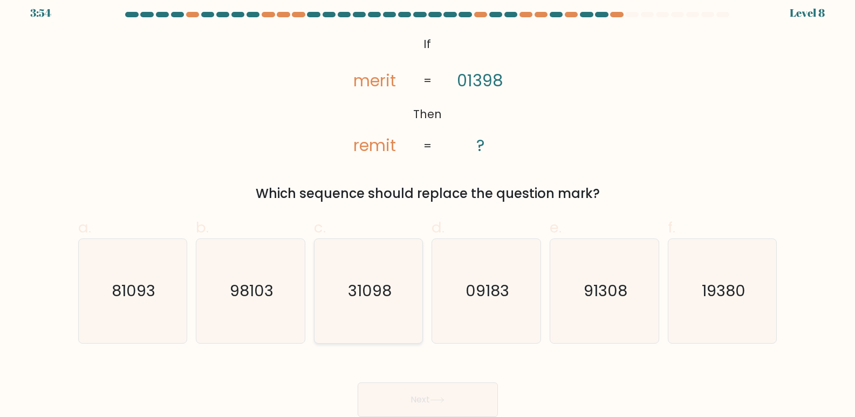
click at [407, 279] on icon "31098" at bounding box center [369, 291] width 104 height 104
click at [428, 208] on input "c. 31098" at bounding box center [428, 204] width 1 height 7
radio input "true"
click at [422, 397] on button "Next" at bounding box center [427, 399] width 140 height 35
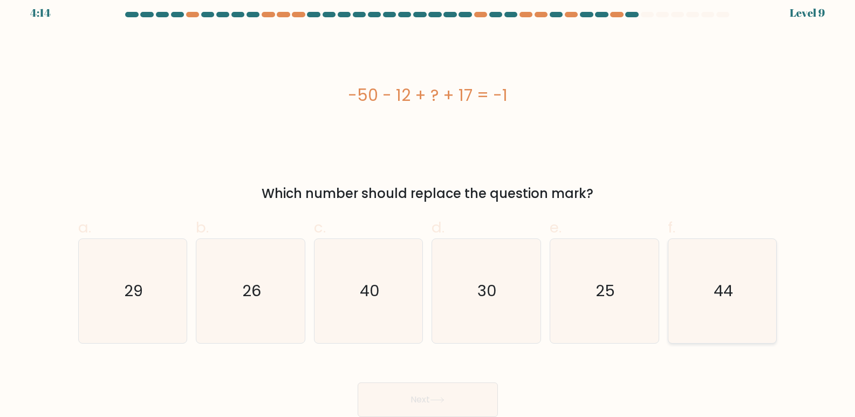
click at [700, 275] on icon "44" at bounding box center [722, 291] width 104 height 104
click at [428, 208] on input "f. 44" at bounding box center [428, 204] width 1 height 7
radio input "true"
click at [432, 397] on button "Next" at bounding box center [427, 399] width 140 height 35
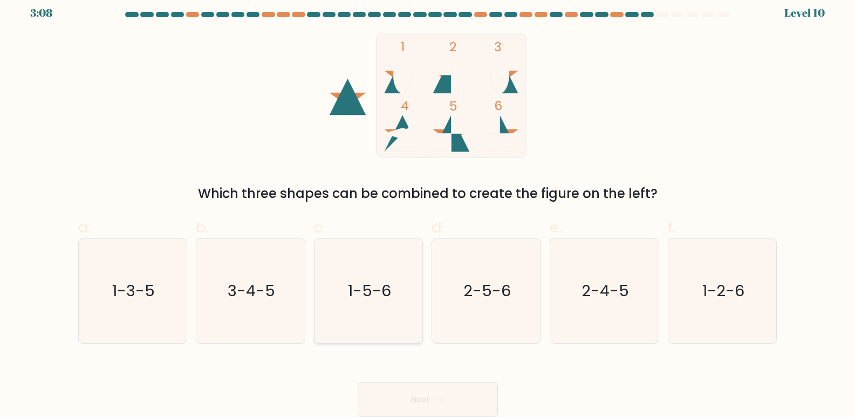
click at [382, 293] on text "1-5-6" at bounding box center [369, 291] width 43 height 22
click at [428, 208] on input "c. 1-5-6" at bounding box center [428, 204] width 1 height 7
radio input "true"
click at [436, 393] on button "Next" at bounding box center [427, 399] width 140 height 35
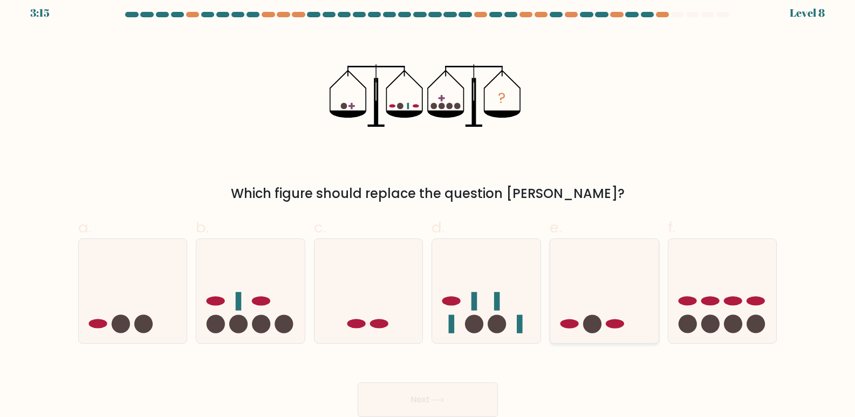
click at [593, 297] on icon at bounding box center [604, 291] width 108 height 90
click at [428, 208] on input "e." at bounding box center [428, 204] width 1 height 7
radio input "true"
click at [515, 297] on icon at bounding box center [486, 291] width 108 height 90
click at [428, 208] on input "d." at bounding box center [428, 204] width 1 height 7
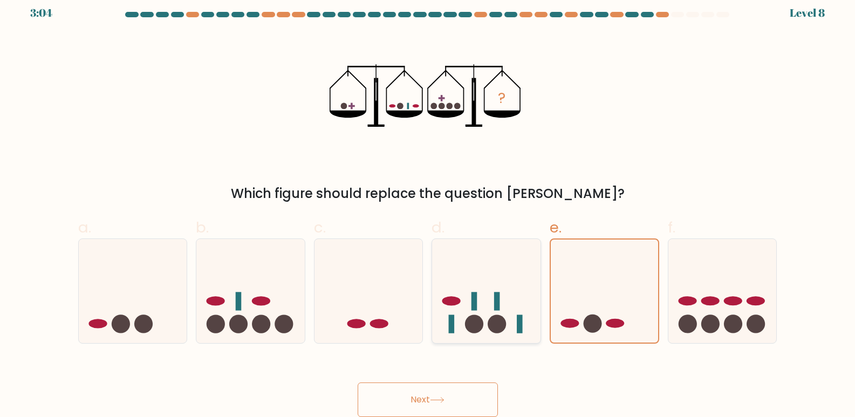
radio input "true"
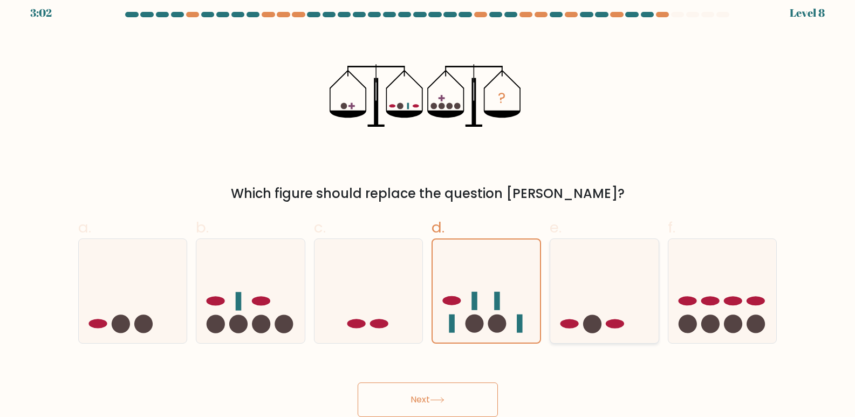
click at [581, 277] on icon at bounding box center [604, 291] width 108 height 90
click at [428, 208] on input "e." at bounding box center [428, 204] width 1 height 7
radio input "true"
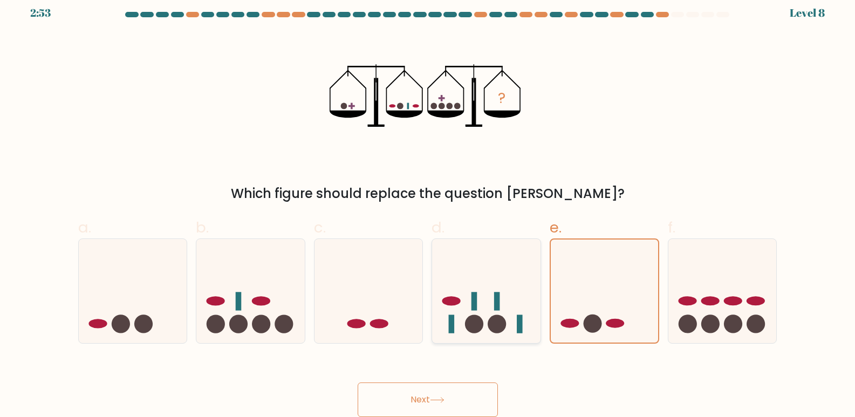
click at [499, 299] on rect at bounding box center [497, 301] width 6 height 18
click at [428, 208] on input "d." at bounding box center [428, 204] width 1 height 7
radio input "true"
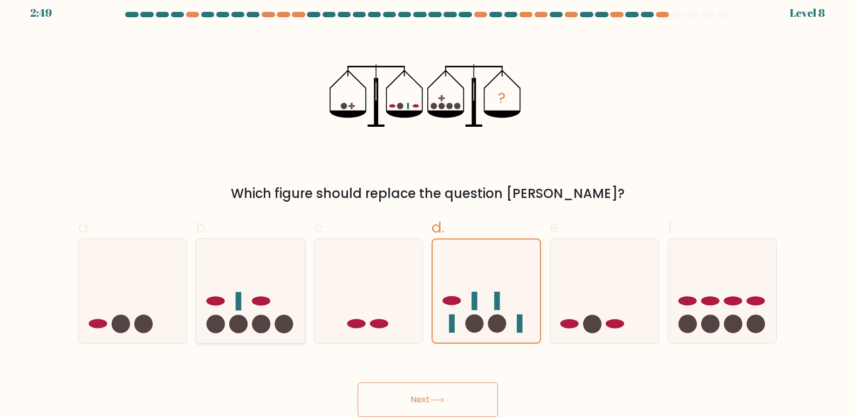
click at [274, 311] on icon at bounding box center [250, 291] width 108 height 90
click at [428, 208] on input "b." at bounding box center [428, 204] width 1 height 7
radio input "true"
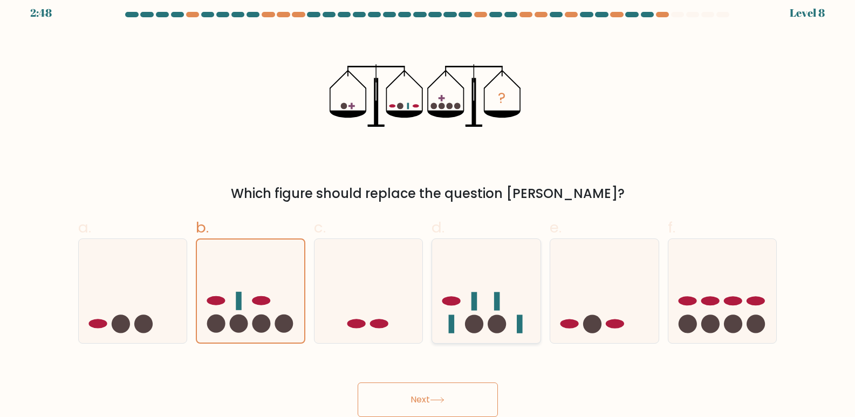
click at [489, 285] on icon at bounding box center [486, 291] width 108 height 90
click at [428, 208] on input "d." at bounding box center [428, 204] width 1 height 7
radio input "true"
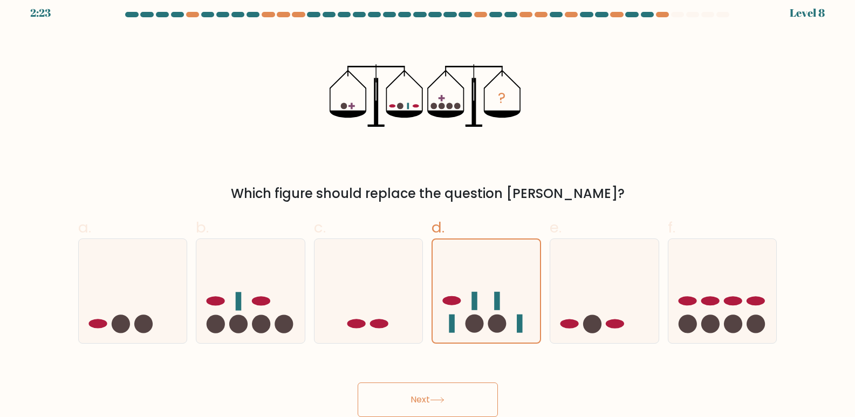
click at [428, 396] on button "Next" at bounding box center [427, 399] width 140 height 35
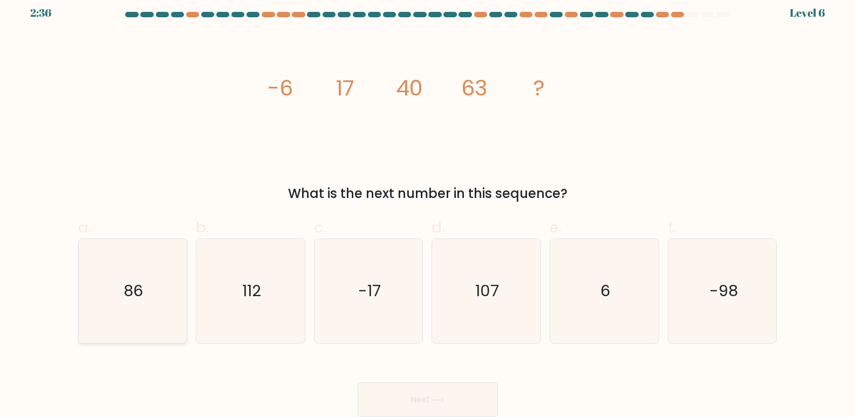
click at [149, 284] on icon "86" at bounding box center [132, 291] width 104 height 104
click at [428, 208] on input "a. 86" at bounding box center [428, 204] width 1 height 7
radio input "true"
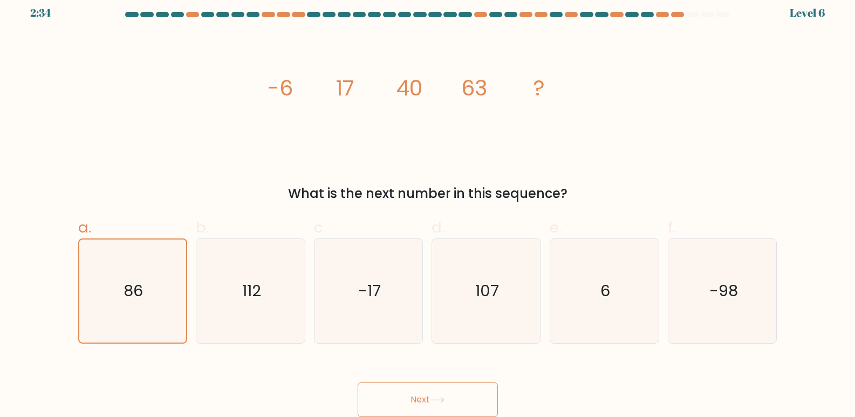
click at [417, 401] on button "Next" at bounding box center [427, 399] width 140 height 35
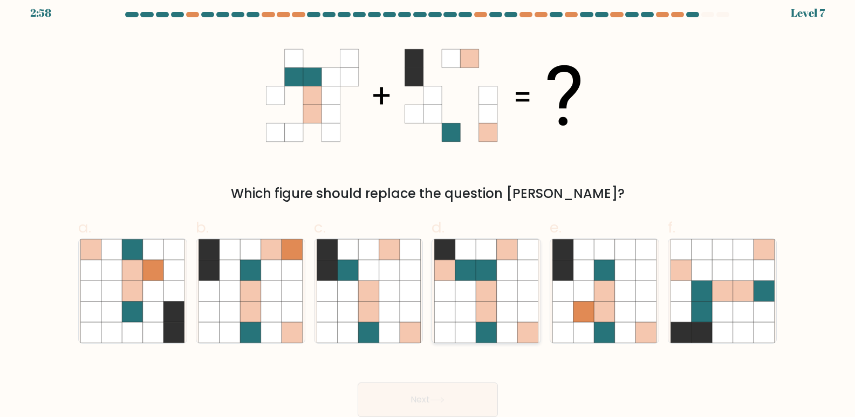
click at [482, 293] on icon at bounding box center [486, 290] width 20 height 20
click at [428, 208] on input "d." at bounding box center [428, 204] width 1 height 7
radio input "true"
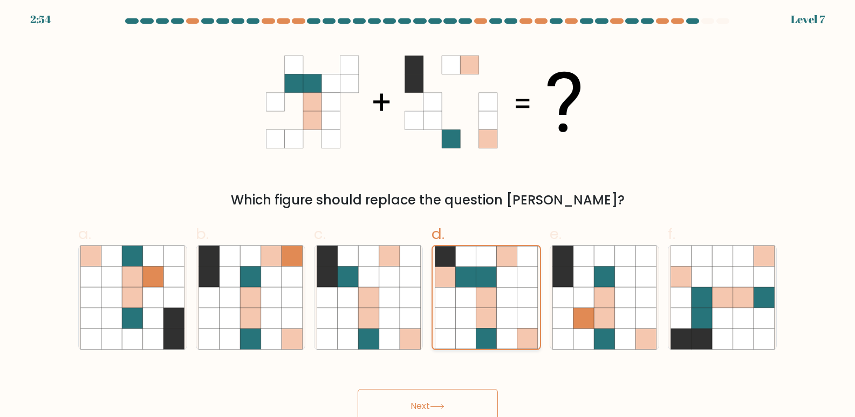
scroll to position [0, 0]
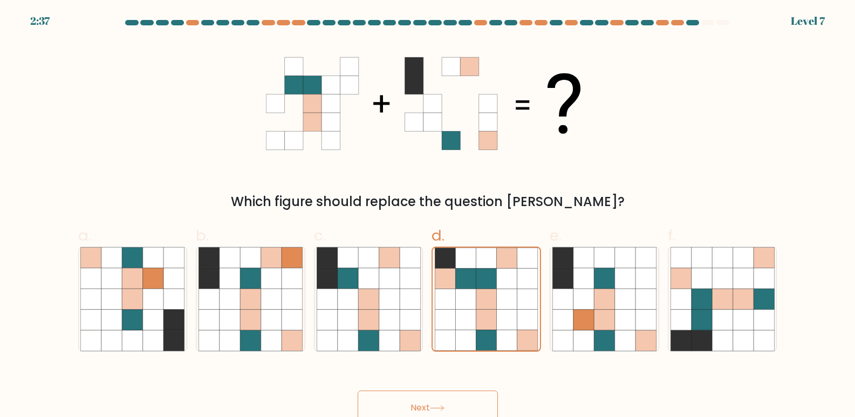
click at [444, 398] on button "Next" at bounding box center [427, 407] width 140 height 35
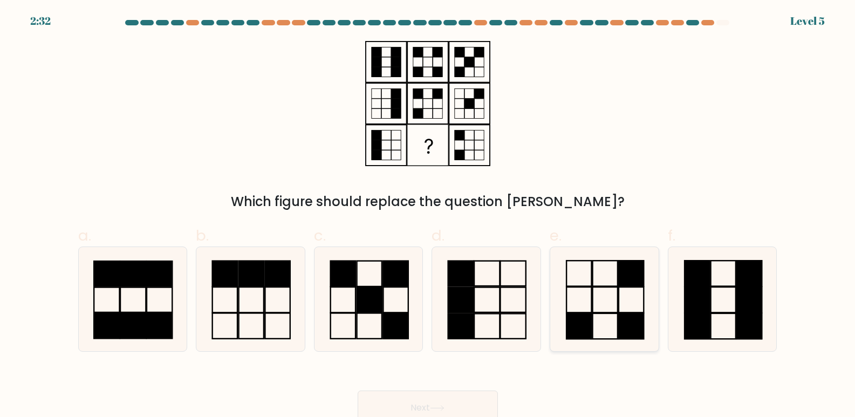
click at [617, 288] on rect at bounding box center [604, 299] width 25 height 25
click at [428, 216] on input "e." at bounding box center [428, 212] width 1 height 7
radio input "true"
click at [441, 408] on icon at bounding box center [437, 408] width 15 height 6
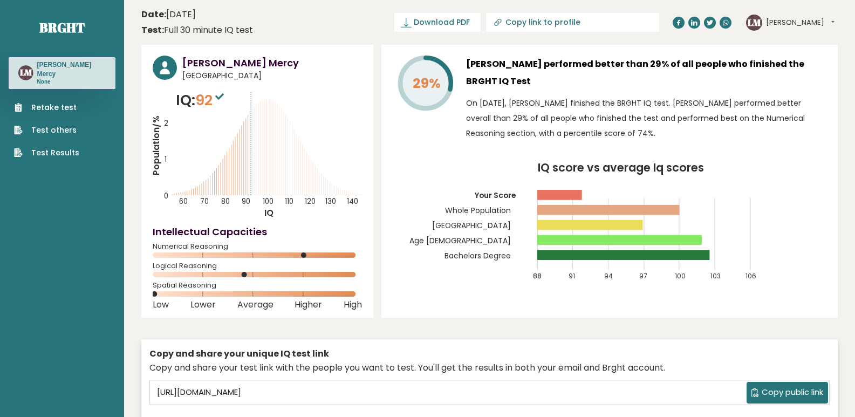
click at [751, 24] on text "LM" at bounding box center [753, 22] width 13 height 12
click at [783, 18] on button "[PERSON_NAME]" at bounding box center [800, 22] width 68 height 11
click at [782, 65] on link "Settings" at bounding box center [793, 69] width 55 height 15
click at [757, 17] on text "LM" at bounding box center [753, 22] width 13 height 12
click at [767, 18] on button "[PERSON_NAME]" at bounding box center [800, 22] width 68 height 11
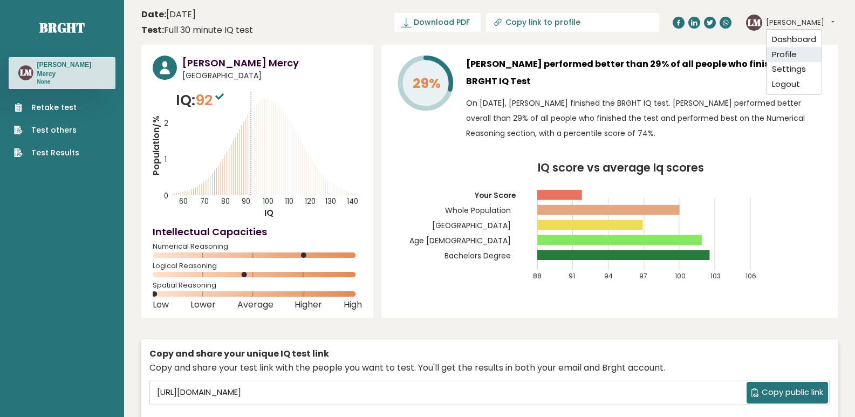
click at [769, 49] on link "Profile" at bounding box center [793, 54] width 55 height 15
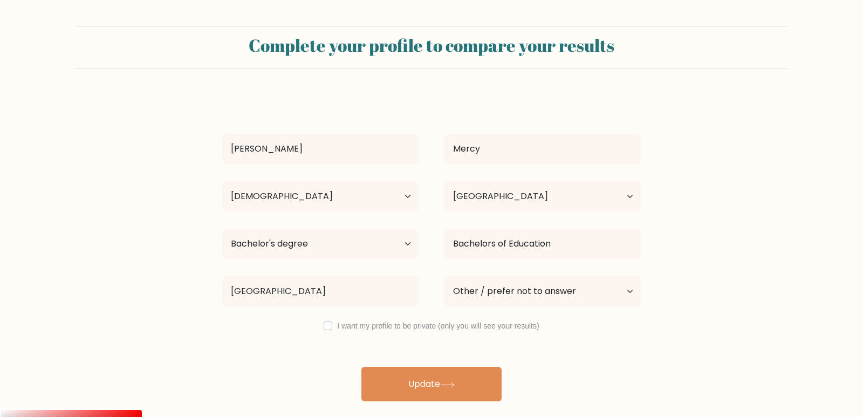
select select "25_34"
select select "KE"
select select "bachelors_degree"
select select "other"
